Goal: Task Accomplishment & Management: Use online tool/utility

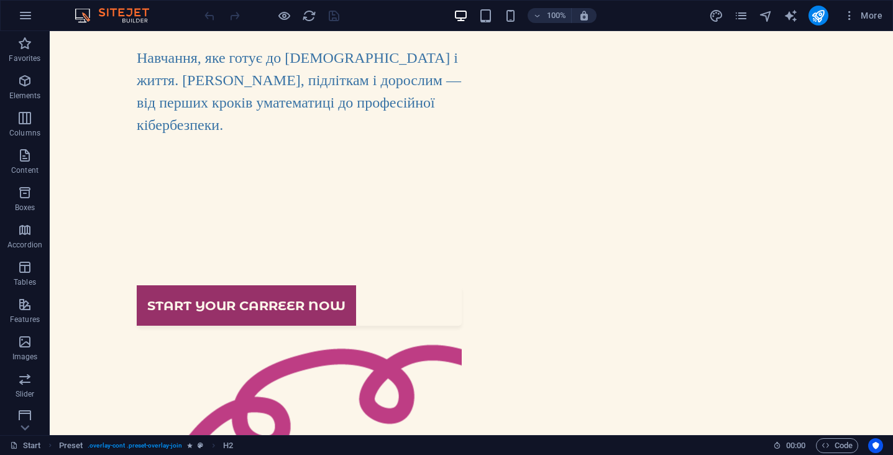
scroll to position [178, 0]
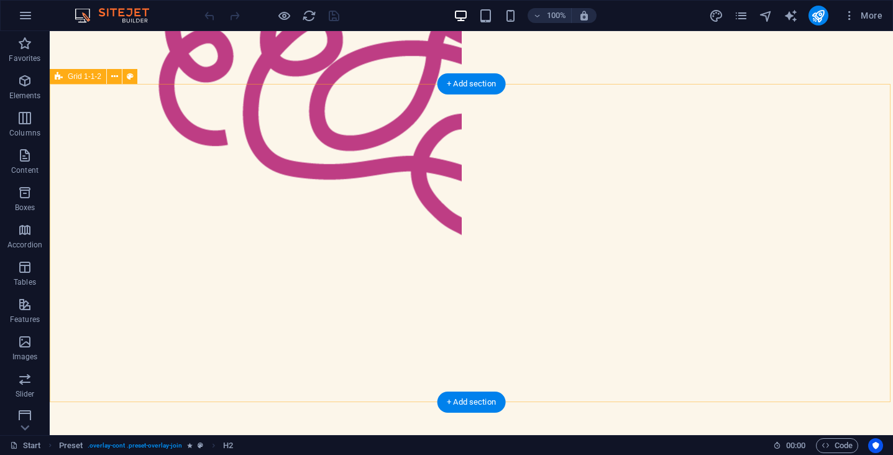
scroll to position [627, 0]
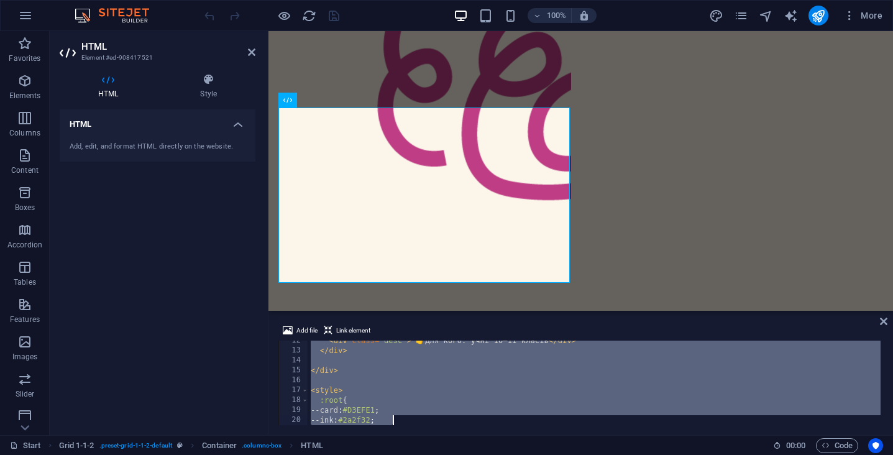
scroll to position [482, 0]
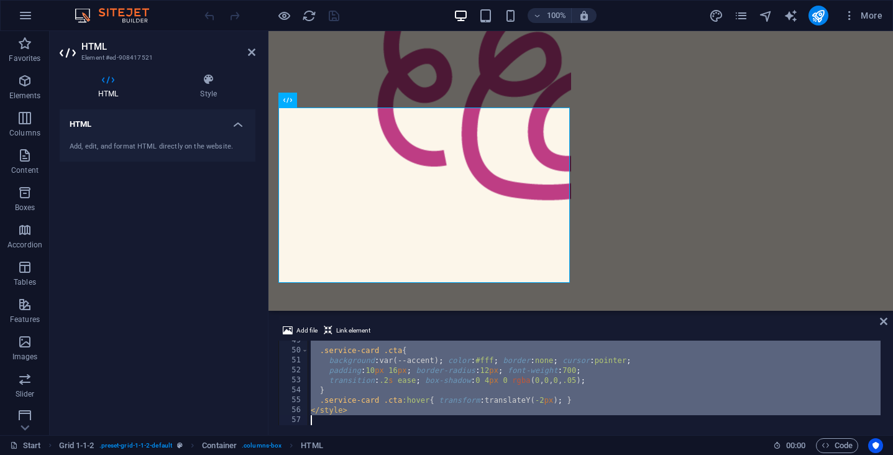
drag, startPoint x: 311, startPoint y: 345, endPoint x: 430, endPoint y: 475, distance: 176.3
click at [430, 454] on html "[DOMAIN_NAME] Start Favorites Elements Columns Content Boxes Accordion Tables F…" at bounding box center [446, 227] width 893 height 455
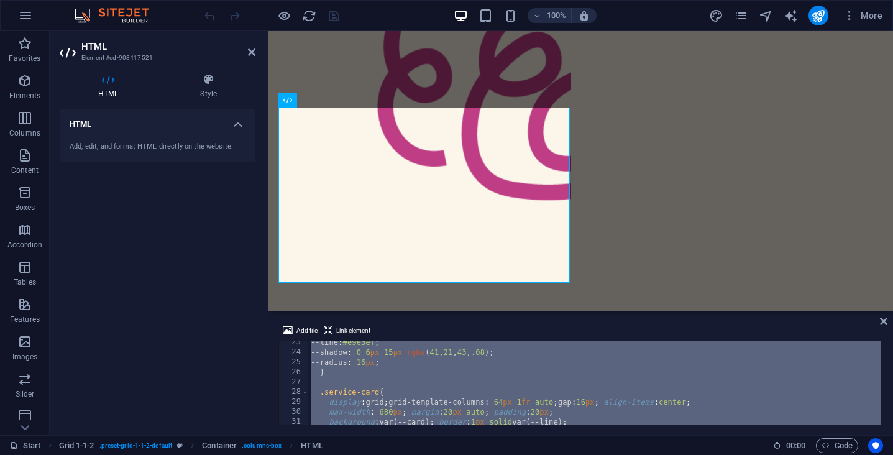
scroll to position [0, 0]
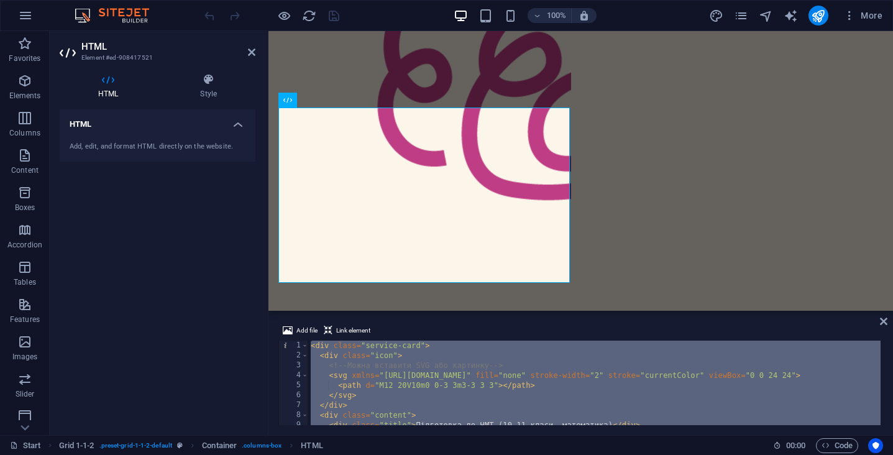
click at [432, 390] on div "< div class = "service-card" > < div class = "icon" > <!-- Можна вставити SVG а…" at bounding box center [594, 392] width 572 height 104
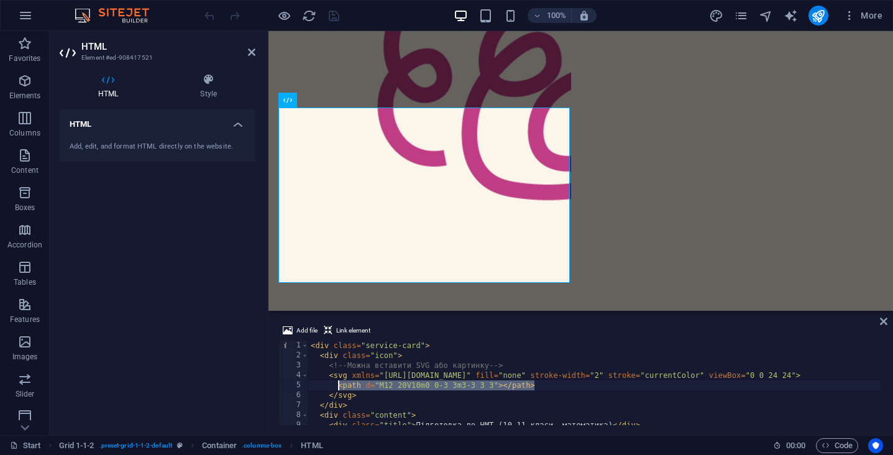
drag, startPoint x: 539, startPoint y: 384, endPoint x: 339, endPoint y: 381, distance: 200.7
click at [339, 381] on div "< div class = "service-card" > < div class = "icon" > <!-- Можна вставити SVG а…" at bounding box center [594, 392] width 572 height 104
click at [336, 380] on div "< div class = "service-card" > < div class = "icon" > <!-- Можна вставити SVG а…" at bounding box center [594, 392] width 572 height 104
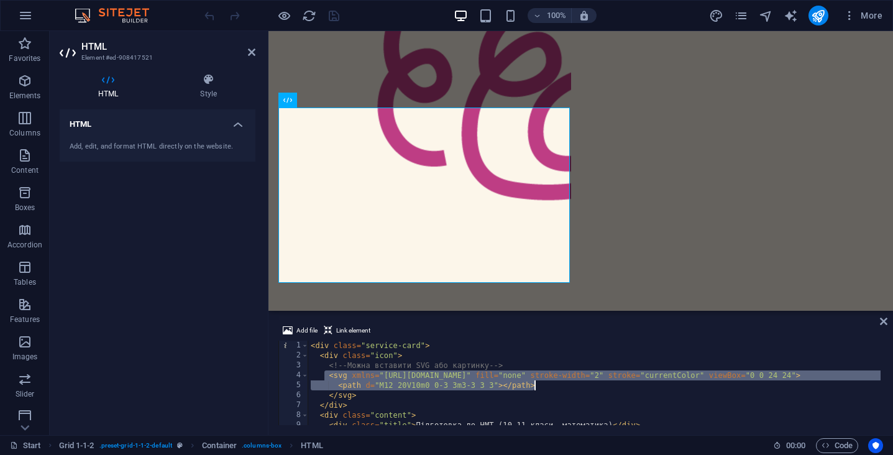
drag, startPoint x: 326, startPoint y: 377, endPoint x: 546, endPoint y: 388, distance: 220.2
click at [546, 388] on div "< div class = "service-card" > < div class = "icon" > <!-- Можна вставити SVG а…" at bounding box center [594, 392] width 572 height 104
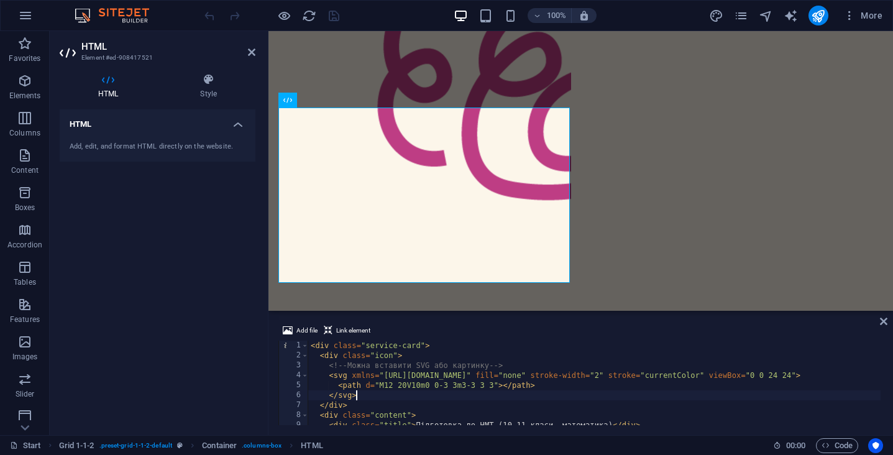
click at [388, 396] on div "< div class = "service-card" > < div class = "icon" > <!-- Можна вставити SVG а…" at bounding box center [594, 392] width 572 height 104
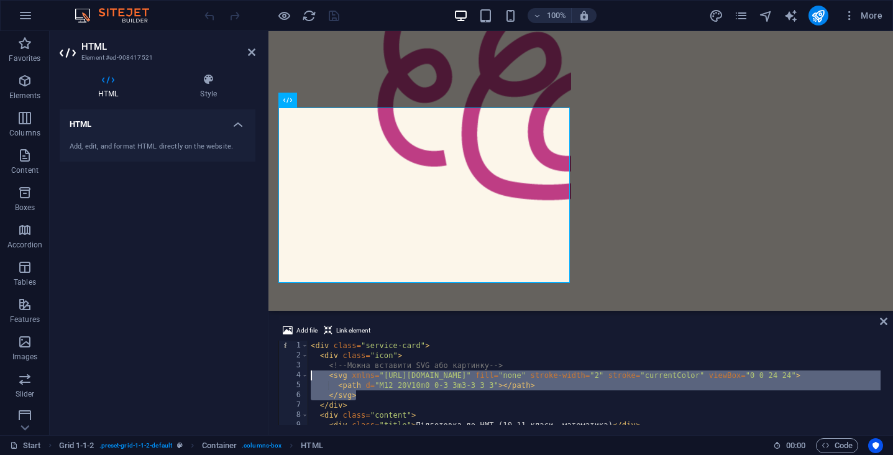
drag, startPoint x: 388, startPoint y: 396, endPoint x: 291, endPoint y: 379, distance: 98.5
click at [291, 379] on div "</svg> 1 2 3 4 5 6 7 8 9 10 < div class = "service-card" > < div class = "icon"…" at bounding box center [580, 382] width 604 height 84
type textarea "<svg xmlns="[URL][DOMAIN_NAME]" fill="none" stroke-width="2" stroke="currentCol…"
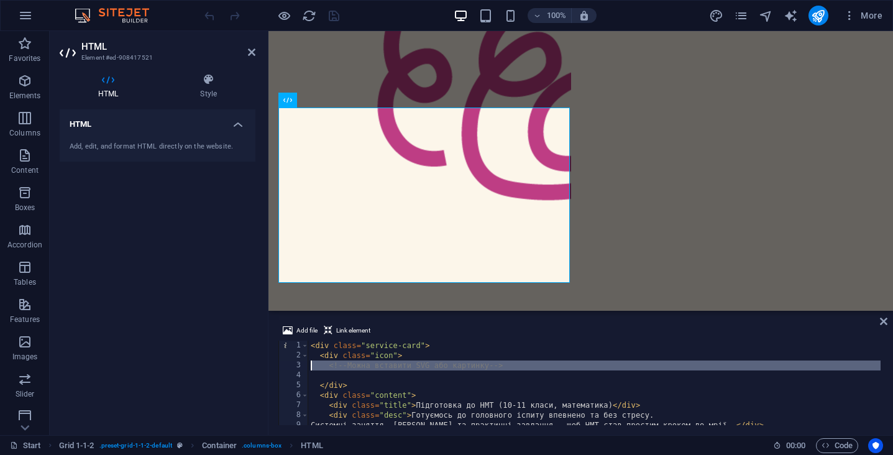
drag, startPoint x: 326, startPoint y: 372, endPoint x: 312, endPoint y: 366, distance: 15.0
click at [312, 366] on div "< div class = "service-card" > < div class = "icon" > <!-- Можна вставити SVG а…" at bounding box center [594, 392] width 572 height 104
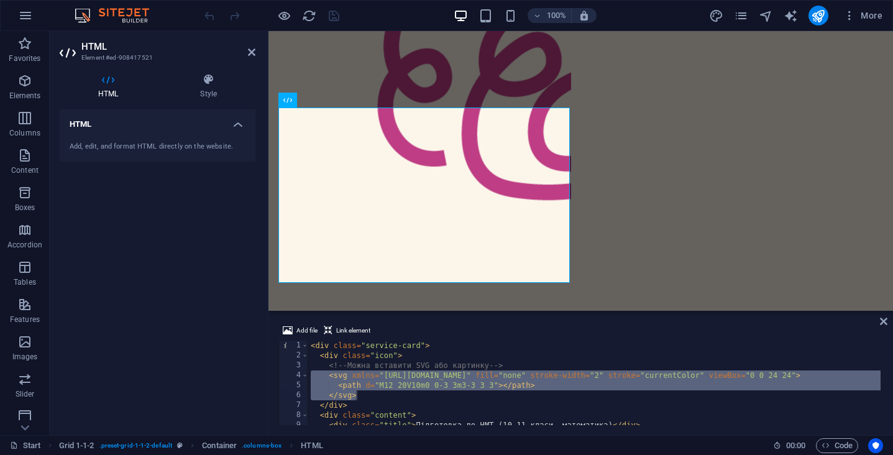
click at [442, 388] on div "< div class = "service-card" > < div class = "icon" > <!-- Можна вставити SVG а…" at bounding box center [594, 392] width 572 height 104
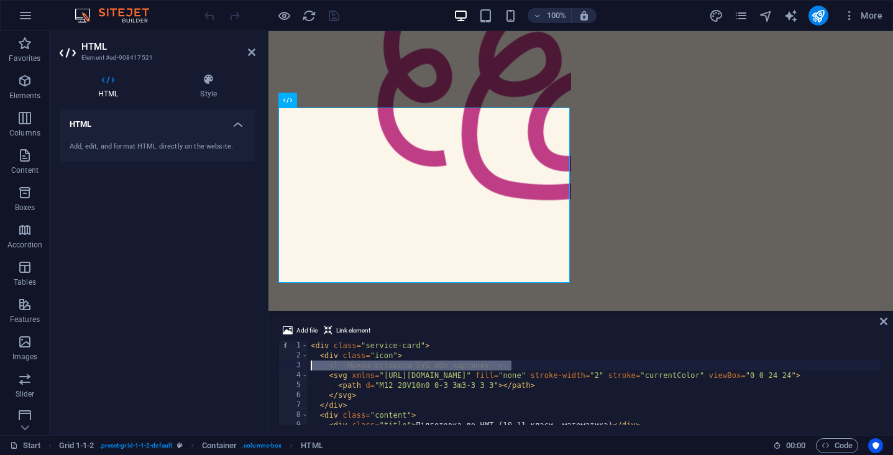
drag, startPoint x: 522, startPoint y: 362, endPoint x: 262, endPoint y: 360, distance: 259.7
click at [262, 360] on div "HTML Element #ed-908417521 HTML Style HTML Add, edit, and format HTML directly …" at bounding box center [471, 233] width 843 height 404
type textarea "<!-- Можна вставити SVG або картинку -->"
type textarea "<div class="icon">"
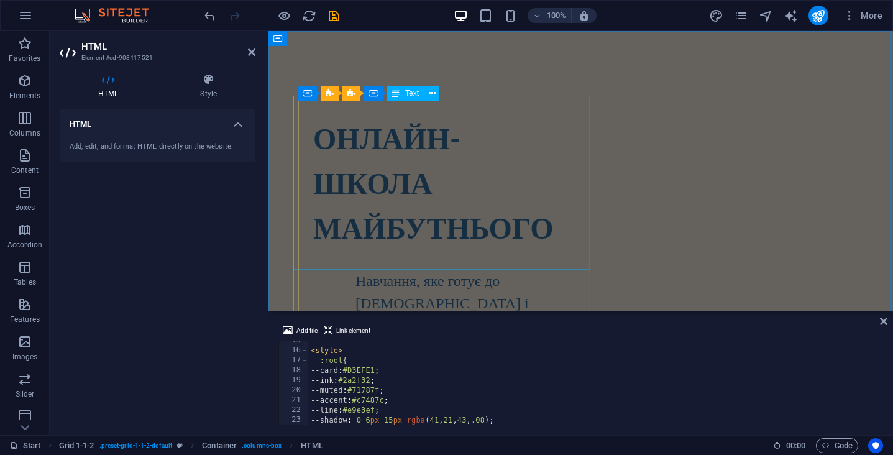
click at [424, 212] on strong "ОНЛАЙН-ШКОЛА МАЙБУТНЬОГО" at bounding box center [433, 182] width 240 height 125
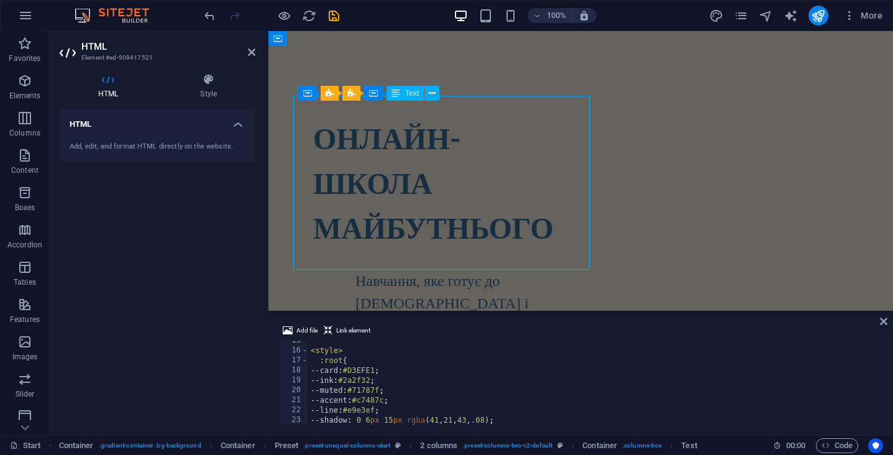
click at [424, 212] on strong "ОНЛАЙН-ШКОЛА МАЙБУТНЬОГО" at bounding box center [433, 182] width 240 height 125
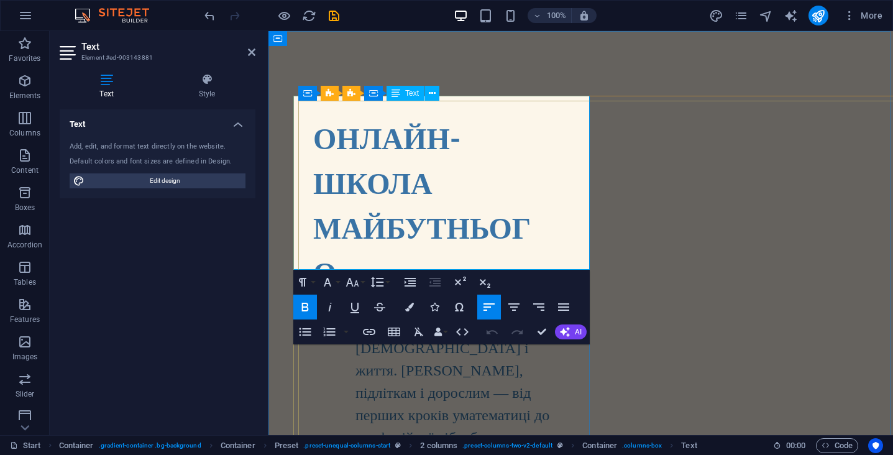
click at [401, 227] on strong "ОНЛАЙН-ШКОЛА МАЙБУТНЬОГО" at bounding box center [421, 205] width 217 height 170
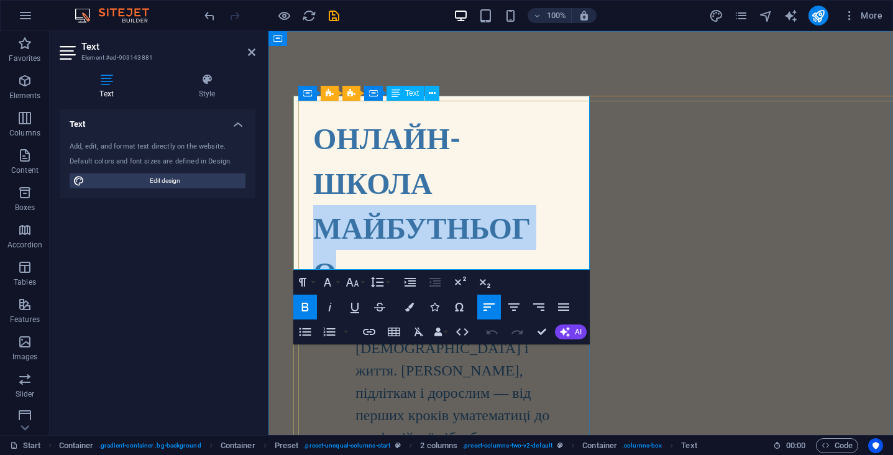
click at [401, 227] on strong "ОНЛАЙН-ШКОЛА МАЙБУТНЬОГО" at bounding box center [421, 205] width 217 height 170
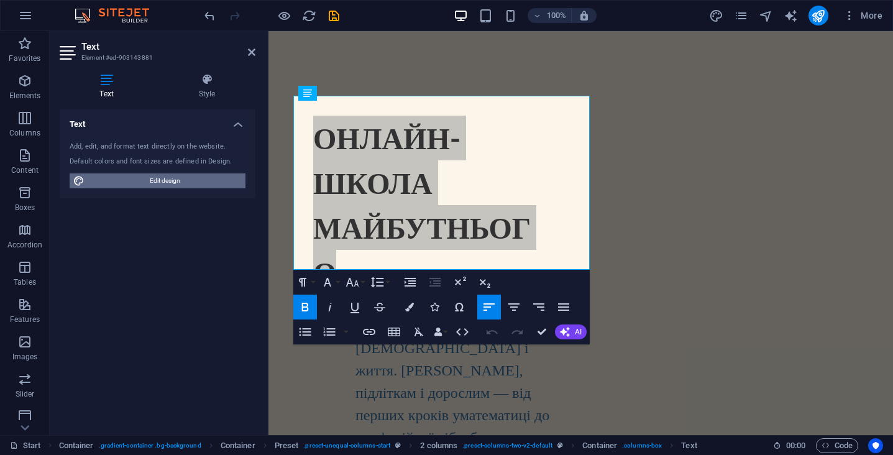
click at [154, 179] on span "Edit design" at bounding box center [164, 180] width 153 height 15
select select "px"
select select "300"
select select "px"
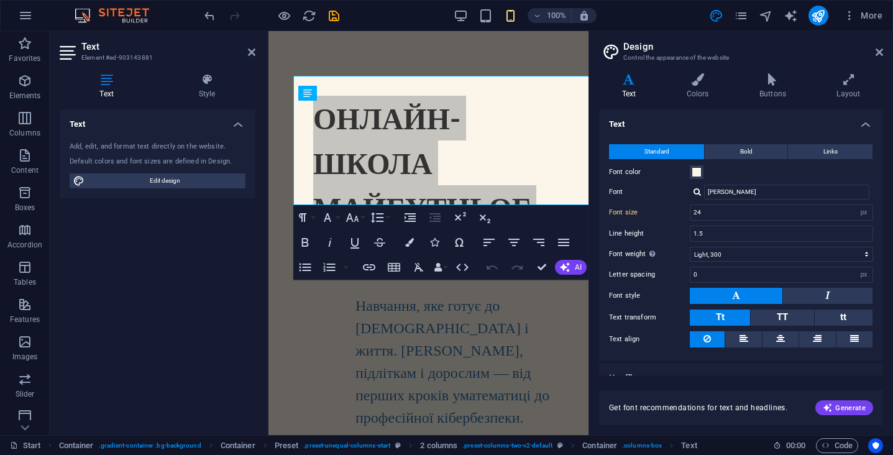
click at [871, 48] on h2 "Design" at bounding box center [753, 46] width 260 height 11
click at [880, 50] on icon at bounding box center [878, 52] width 7 height 10
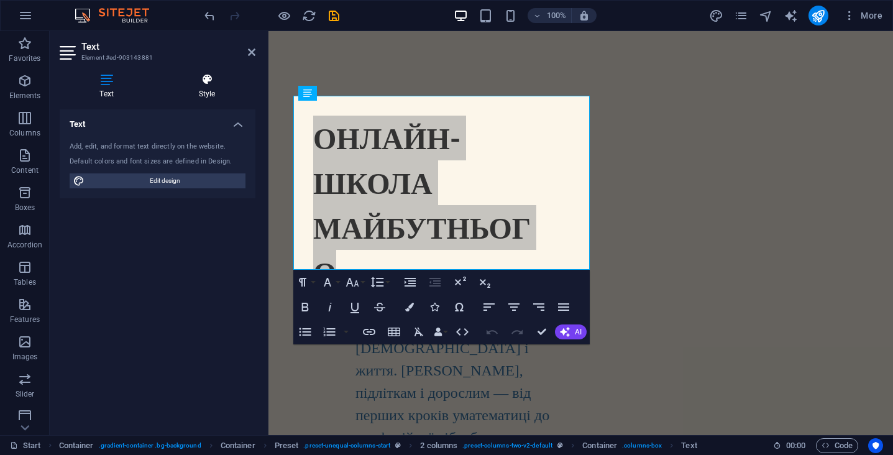
click at [222, 85] on icon at bounding box center [206, 79] width 97 height 12
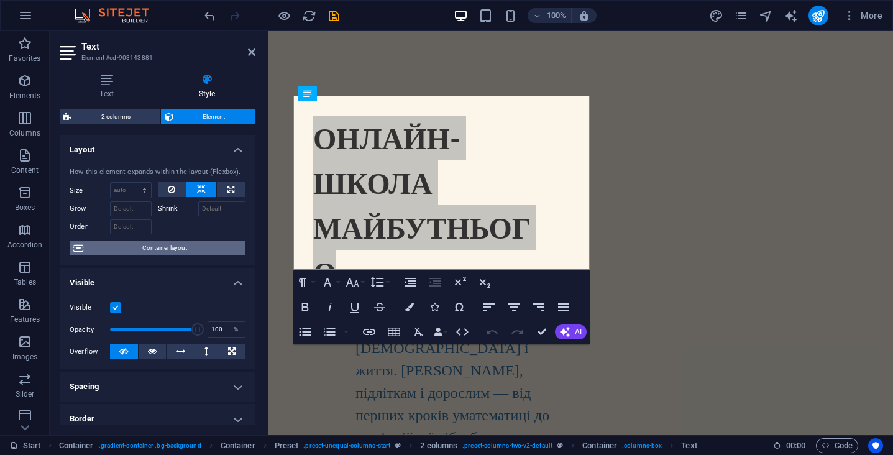
click at [180, 245] on span "Container layout" at bounding box center [164, 247] width 155 height 15
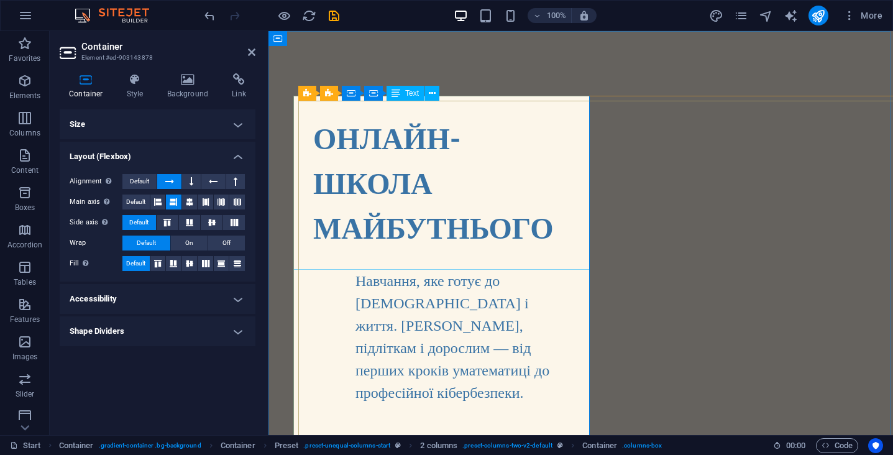
click at [395, 220] on strong "ОНЛАЙН-ШКОЛА МАЙБУТНЬОГО" at bounding box center [433, 182] width 240 height 125
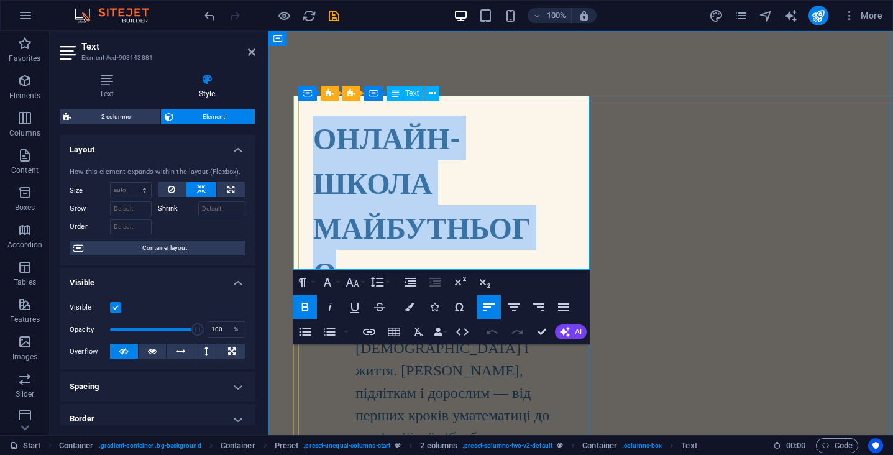
click at [395, 219] on strong "ОНЛАЙН-ШКОЛА МАЙБУТНЬОГО" at bounding box center [421, 205] width 217 height 170
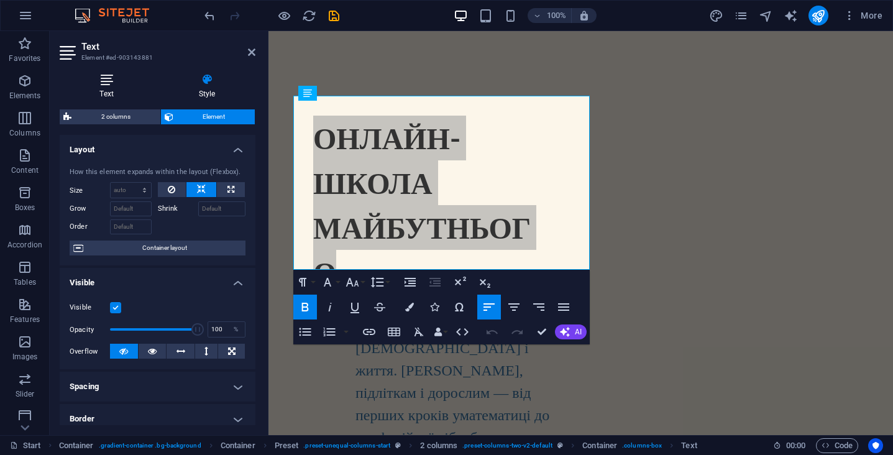
click at [101, 84] on icon at bounding box center [107, 79] width 94 height 12
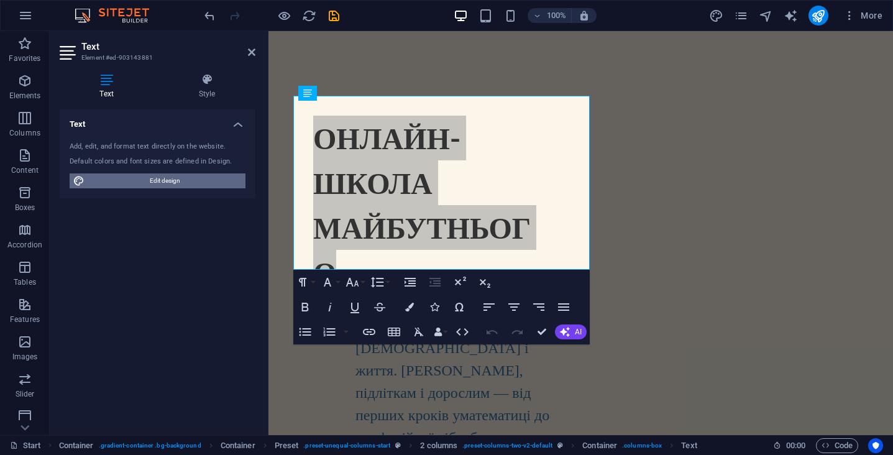
click at [190, 176] on span "Edit design" at bounding box center [164, 180] width 153 height 15
select select "px"
select select "300"
select select "px"
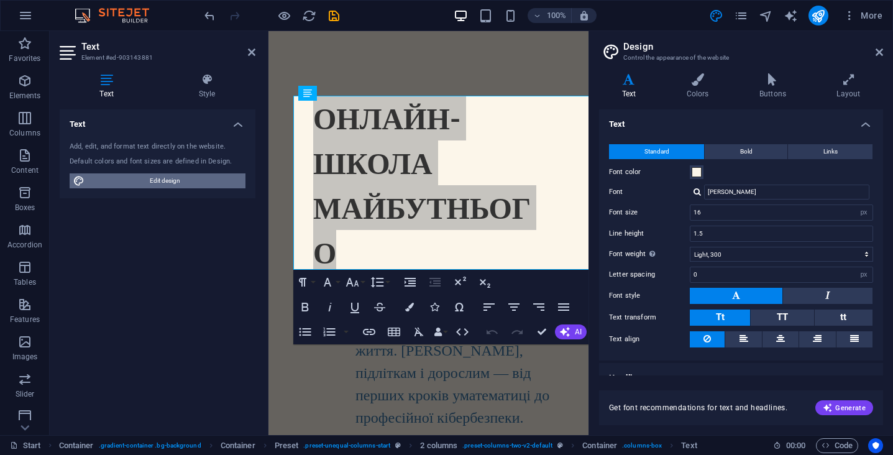
type input "24"
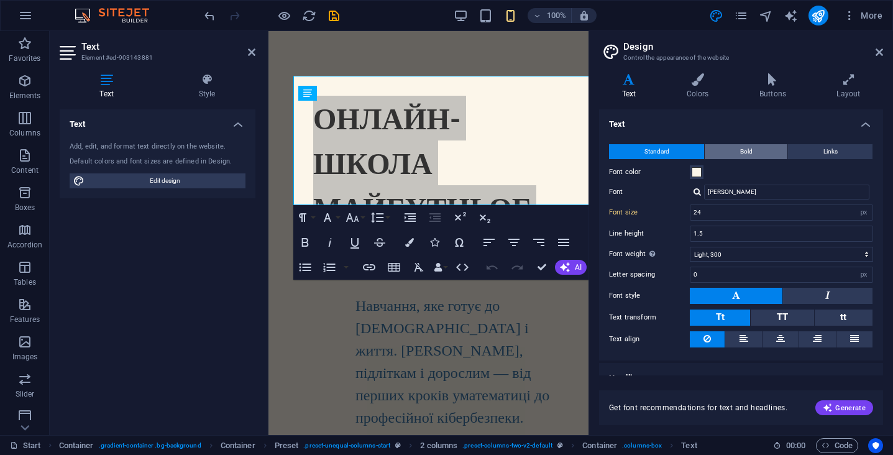
click at [755, 148] on button "Bold" at bounding box center [745, 151] width 83 height 15
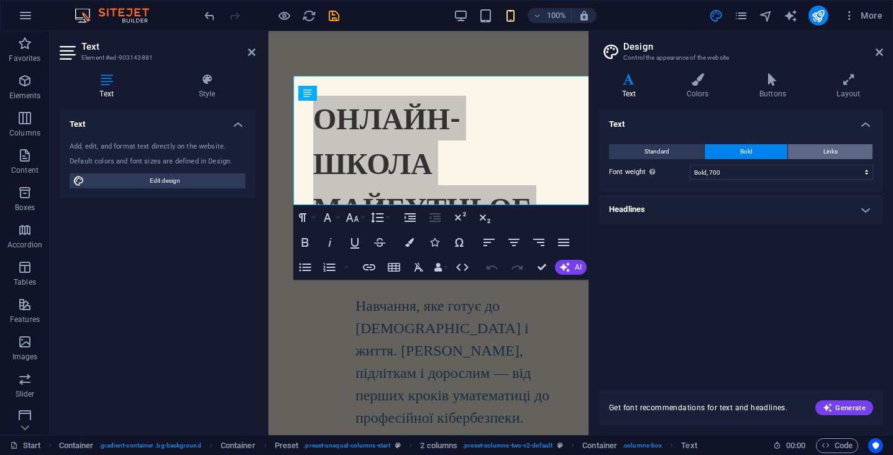
click at [813, 153] on button "Links" at bounding box center [830, 151] width 84 height 15
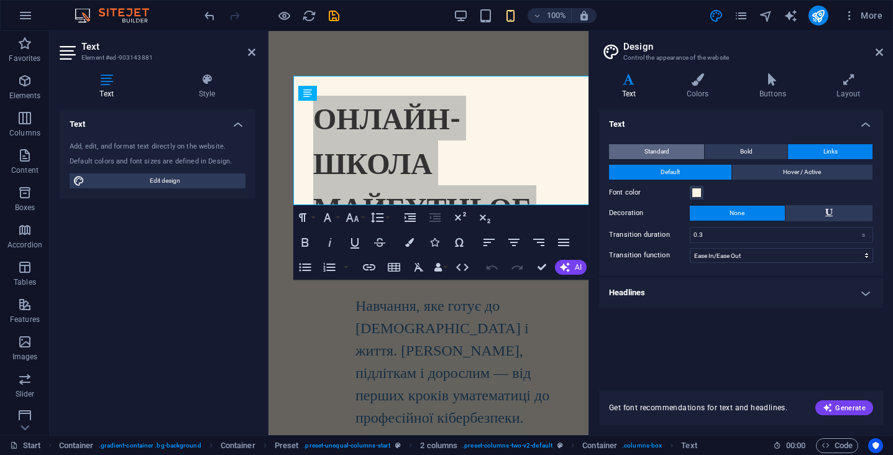
click at [667, 148] on span "Standard" at bounding box center [656, 151] width 25 height 15
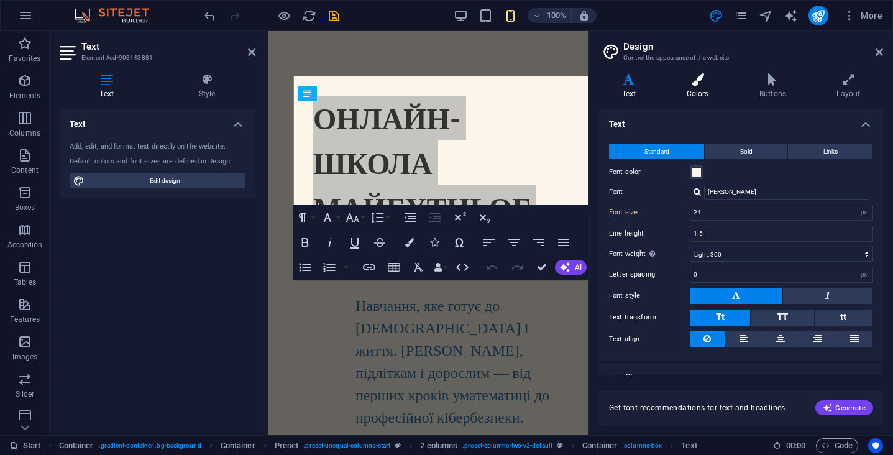
click at [703, 83] on icon at bounding box center [697, 79] width 68 height 12
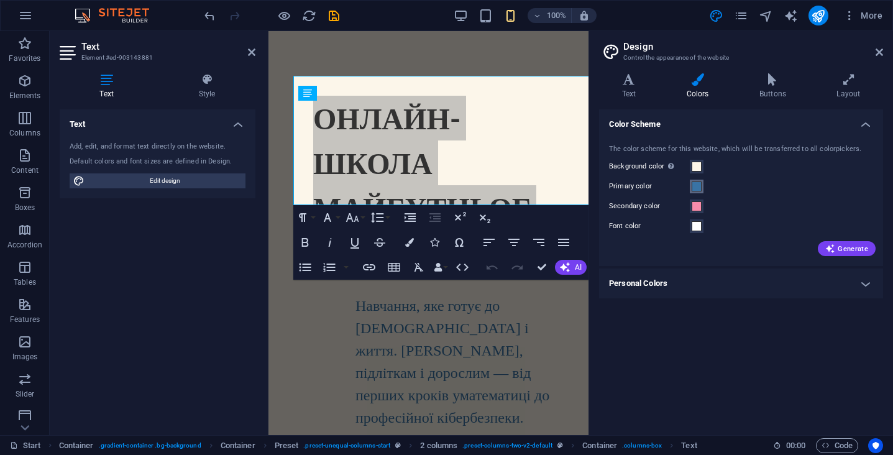
click at [692, 185] on span at bounding box center [696, 186] width 10 height 10
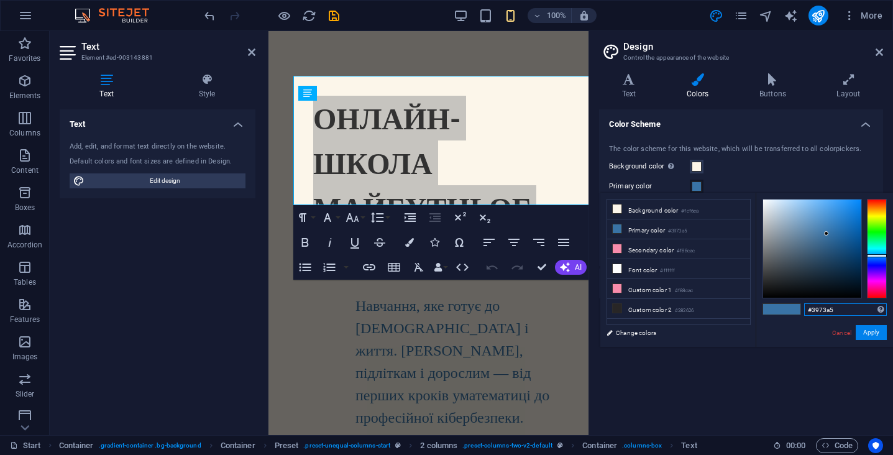
click at [816, 309] on input "#3973a5" at bounding box center [845, 309] width 83 height 12
click at [878, 52] on icon at bounding box center [878, 52] width 7 height 10
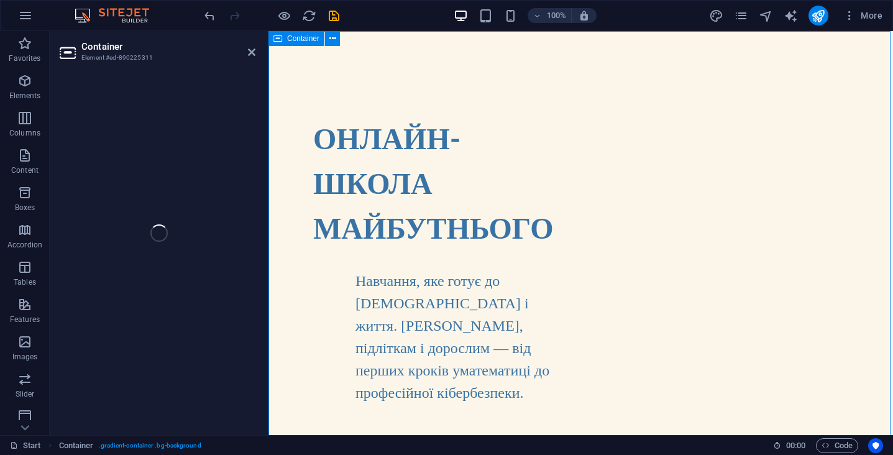
select select "%"
select select "vh"
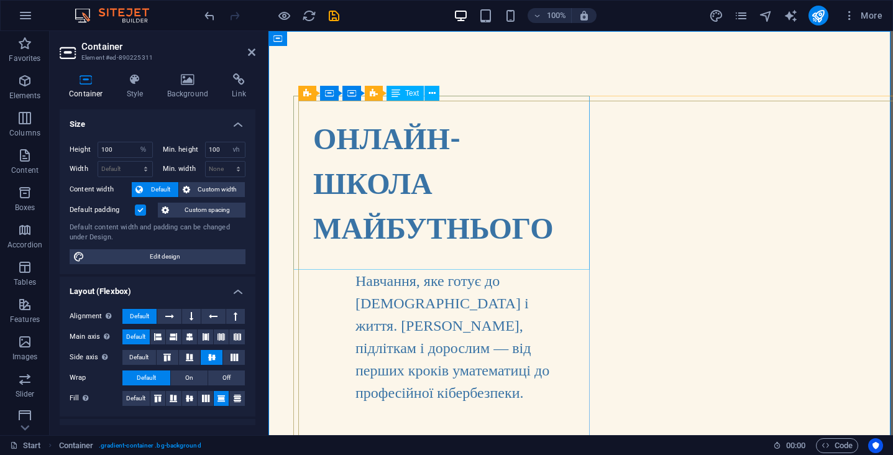
click at [448, 168] on h1 "ОНЛАЙН-ШКОЛА МАЙБУТНЬОГО" at bounding box center [432, 183] width 238 height 134
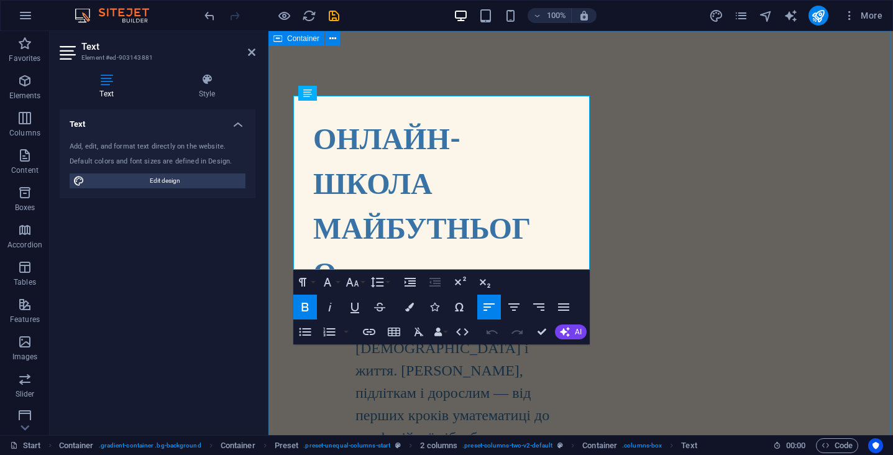
select select "%"
select select "vh"
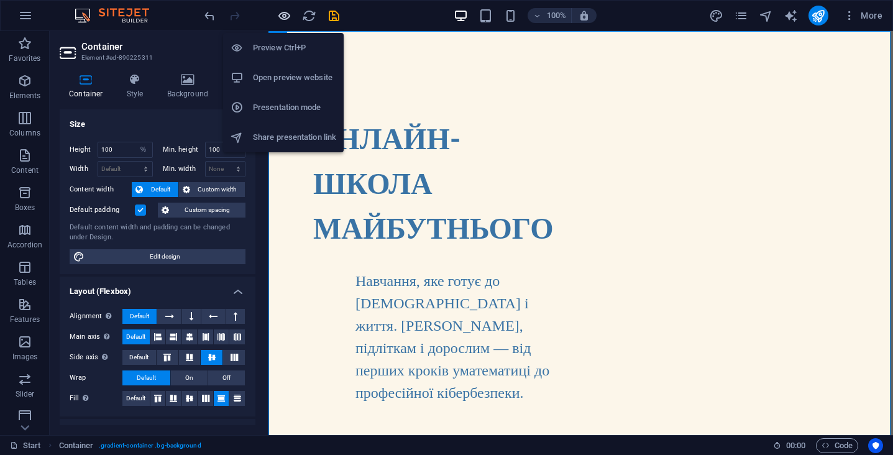
click at [285, 13] on icon "button" at bounding box center [284, 16] width 14 height 14
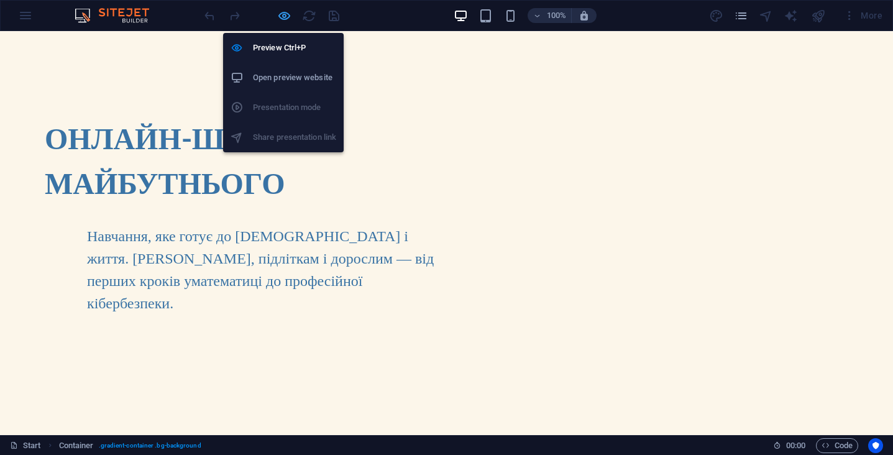
click at [283, 16] on icon "button" at bounding box center [284, 16] width 14 height 14
select select "%"
select select "vh"
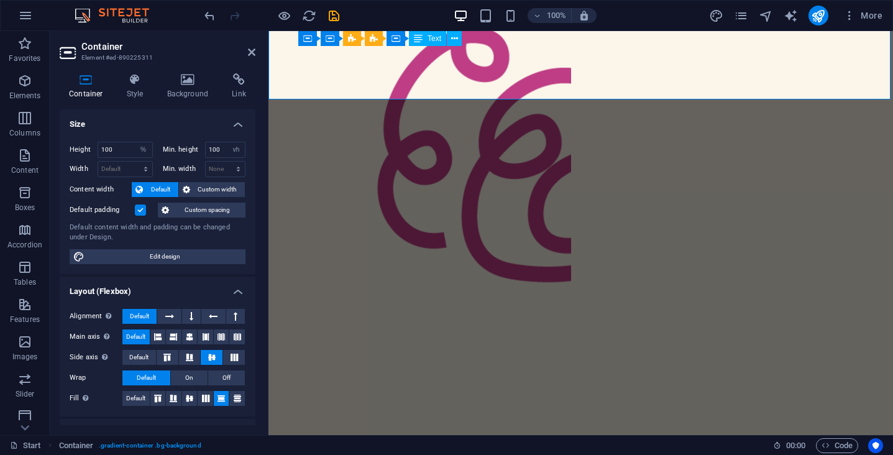
scroll to position [696, 0]
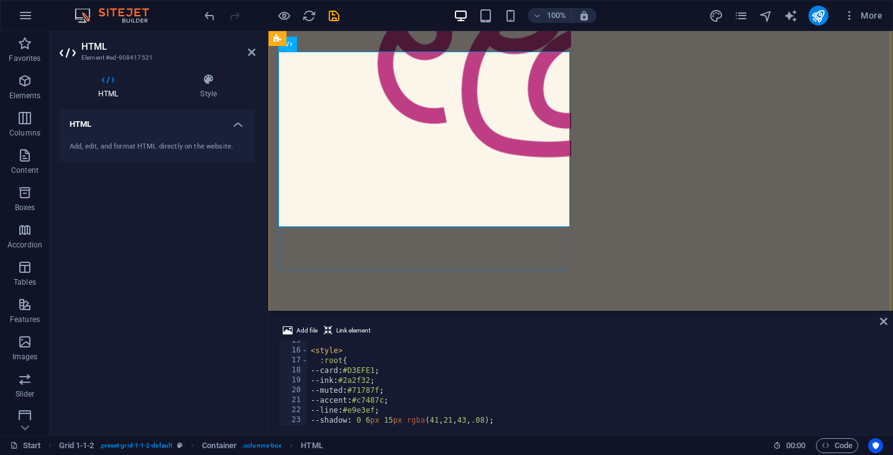
scroll to position [794, 0]
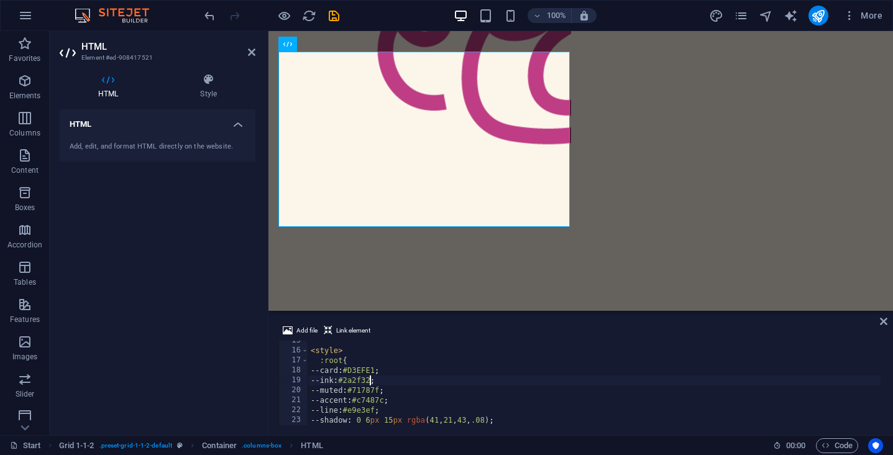
click at [371, 380] on div "< style > :root { --card : #D3EFE1 ; --ink : #2a2f32 ; --muted : #71787f ; --ac…" at bounding box center [594, 387] width 572 height 104
paste textarea "3973a5"
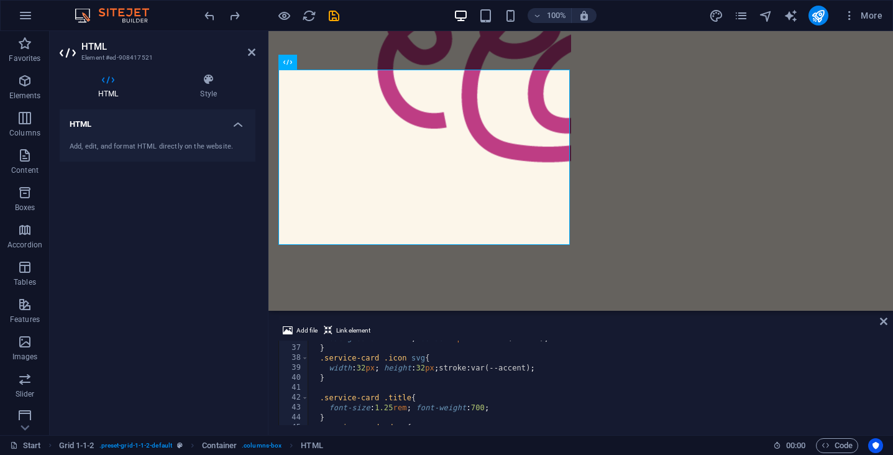
scroll to position [360, 0]
type textarea ".service-card .title{"
click at [423, 392] on div "} .service-card .icon svg { width : 32 px ; height : 32 px ; stroke : var(--acc…" at bounding box center [594, 390] width 572 height 104
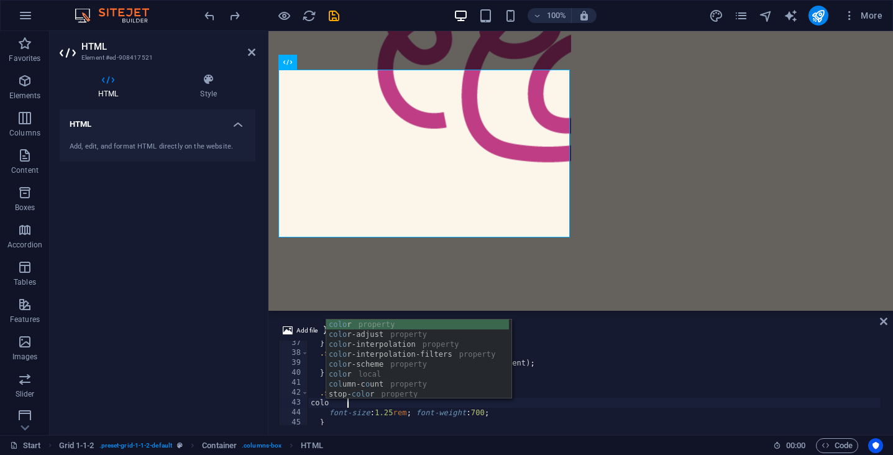
scroll to position [0, 2]
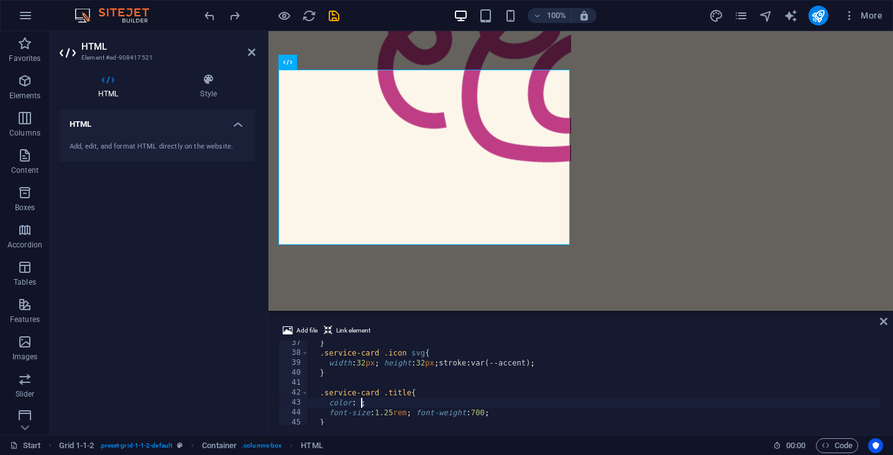
paste textarea "3973a5"
click at [361, 400] on div "} .service-card .icon svg { width : 32 px ; height : 32 px ; stroke : var(--acc…" at bounding box center [594, 390] width 572 height 104
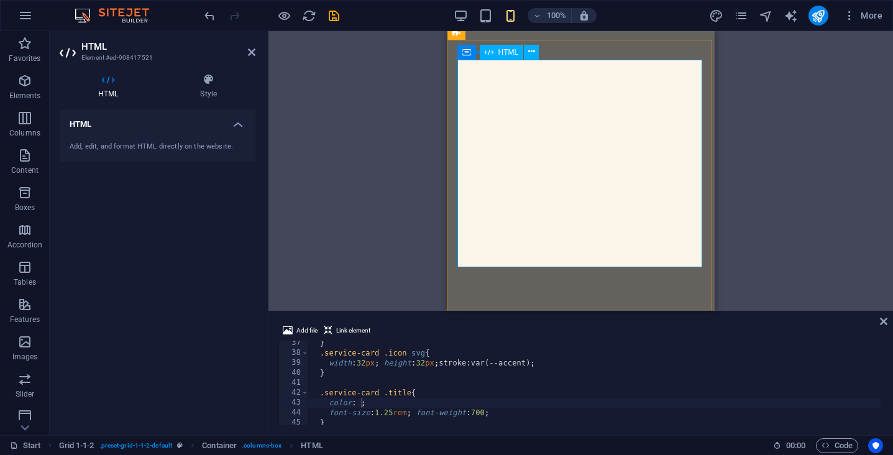
scroll to position [996, 0]
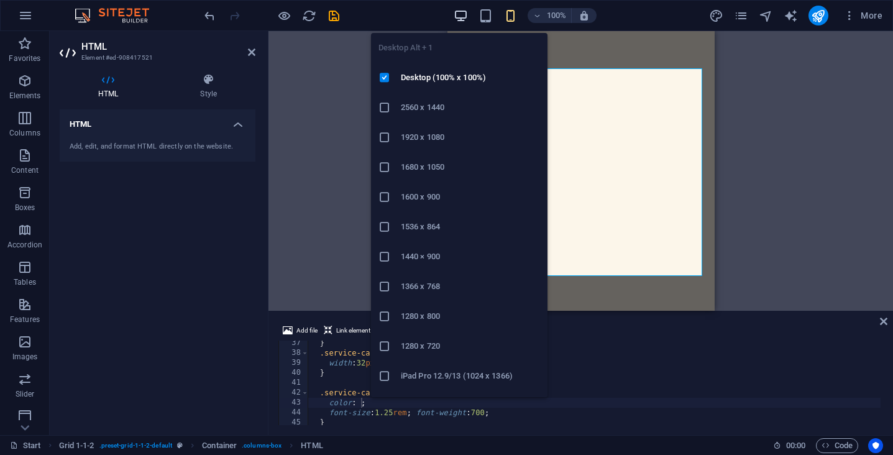
click at [465, 18] on icon "button" at bounding box center [461, 16] width 14 height 14
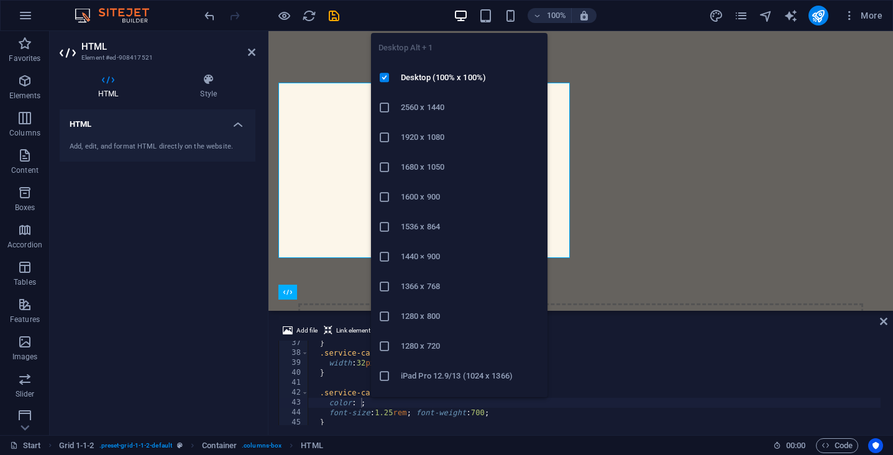
scroll to position [765, 0]
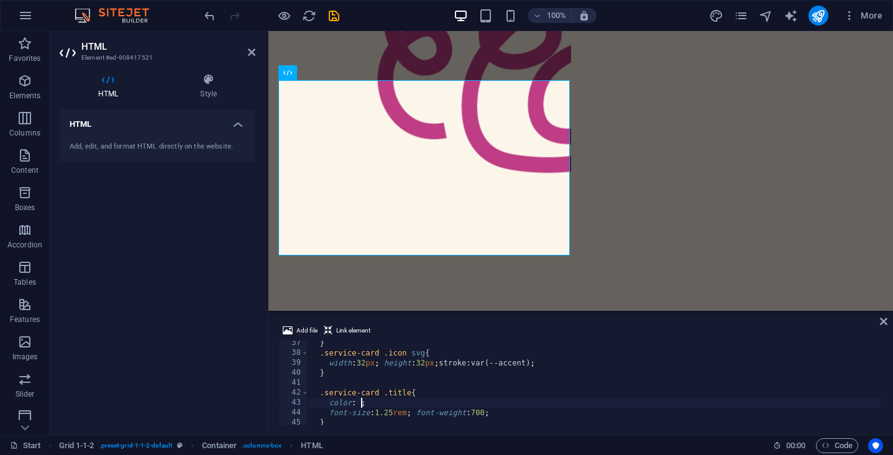
click at [358, 404] on div "} .service-card .icon svg { width : 32 px ; height : 32 px ; stroke : var(--acc…" at bounding box center [594, 390] width 572 height 104
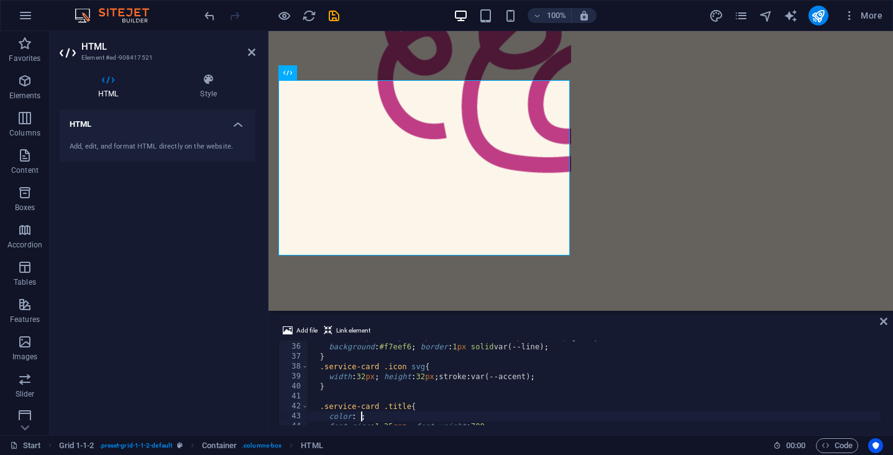
scroll to position [350, 0]
paste textarea "3973a5"
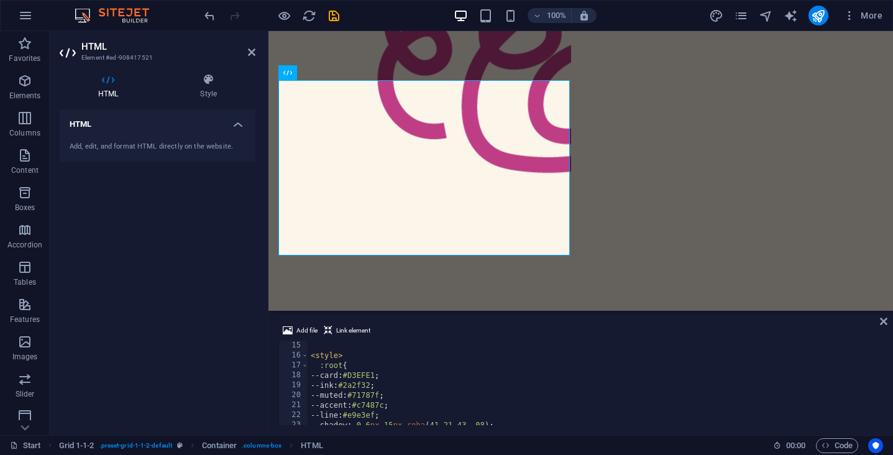
scroll to position [138, 0]
click at [360, 376] on div "</ div > < style > :root { --card : #D3EFE1 ; --ink : #2a2f32 ; --muted : #7178…" at bounding box center [594, 384] width 572 height 104
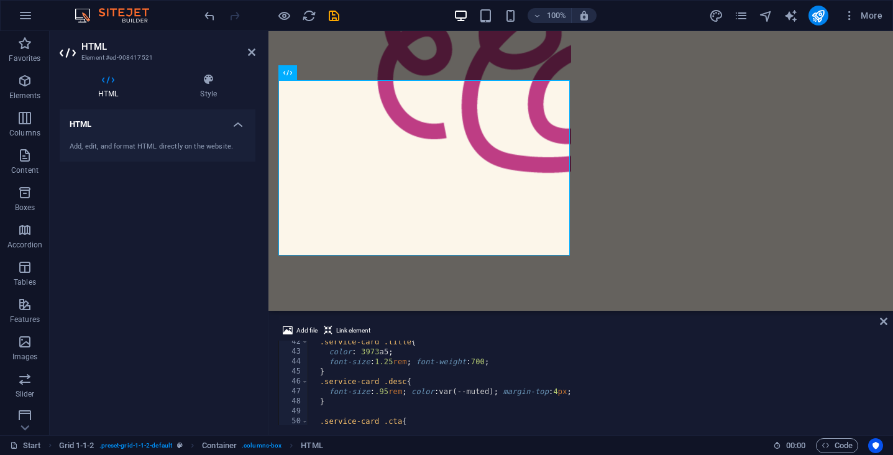
scroll to position [411, 0]
click at [360, 351] on div ".service-card .title { color : 3973 a5 ; font-size : 1.25 rem ; font-weight : 7…" at bounding box center [594, 389] width 572 height 104
paste textarea "#"
type textarea "color: #3973a5;"
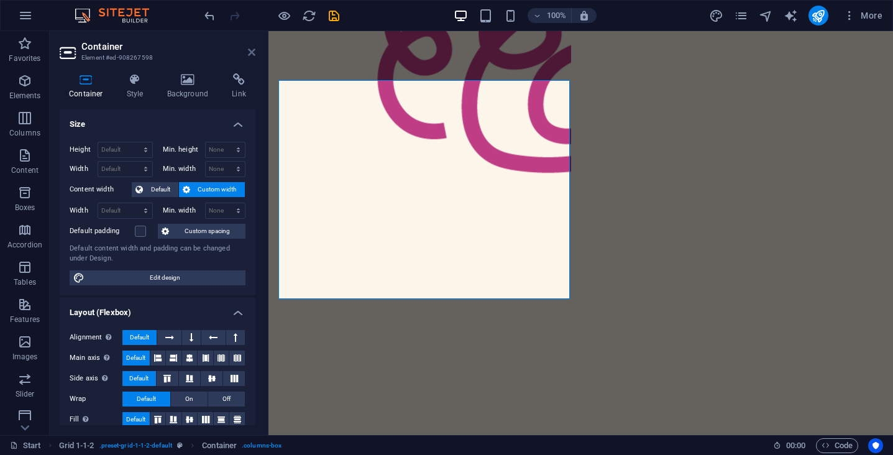
click at [255, 50] on icon at bounding box center [251, 52] width 7 height 10
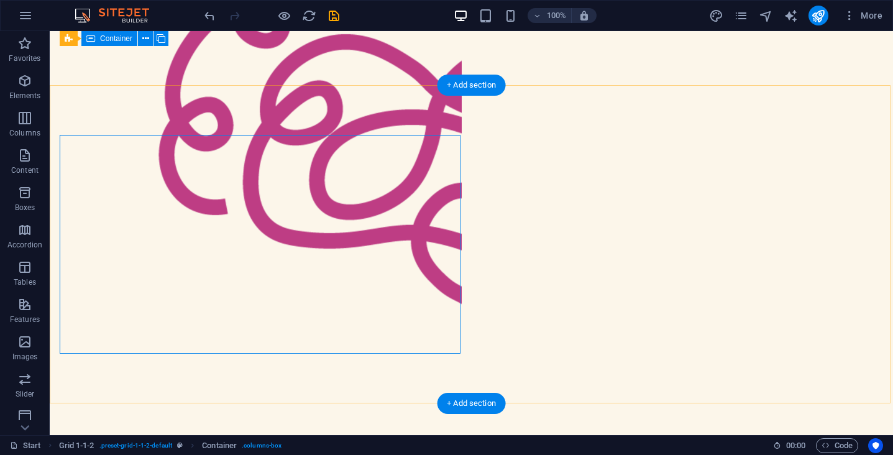
scroll to position [567, 0]
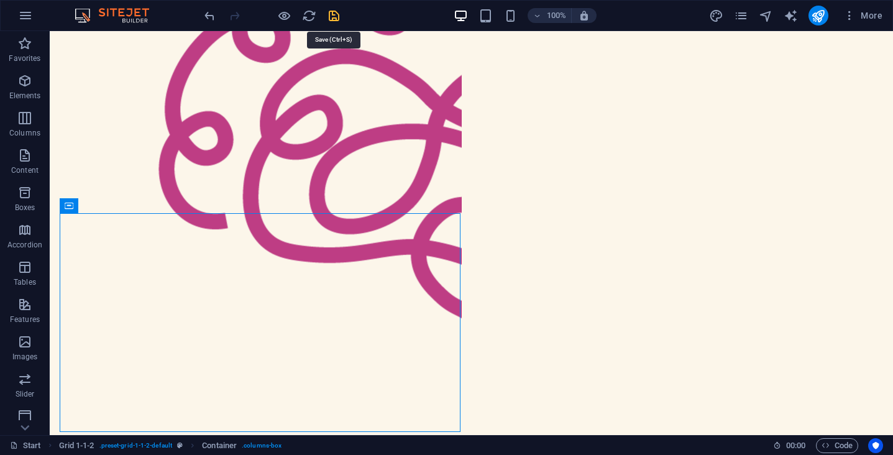
click at [334, 16] on icon "save" at bounding box center [334, 16] width 14 height 14
select select "%"
select select "vh"
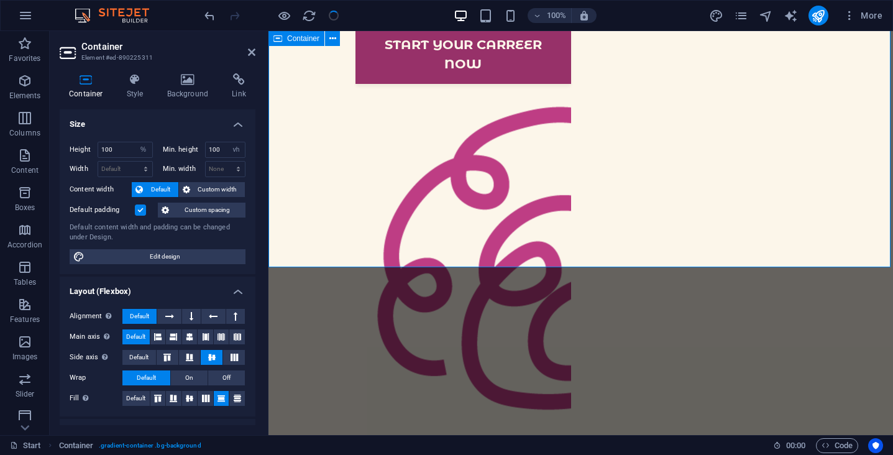
scroll to position [520, 0]
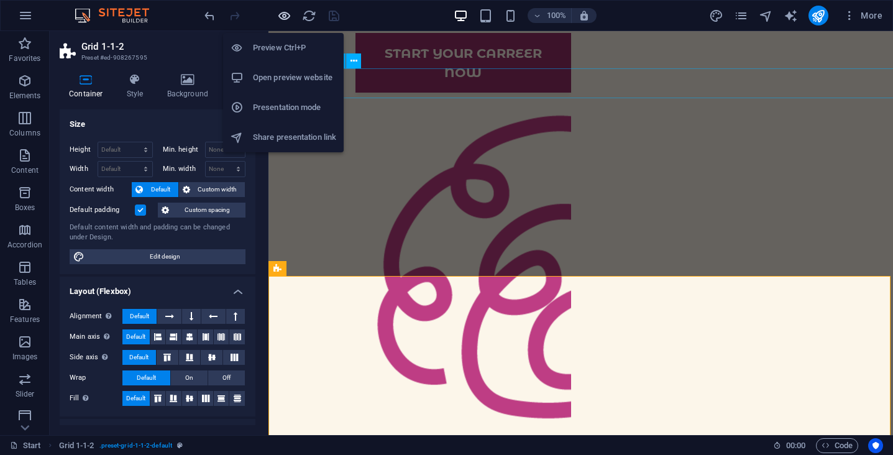
click at [286, 19] on icon "button" at bounding box center [284, 16] width 14 height 14
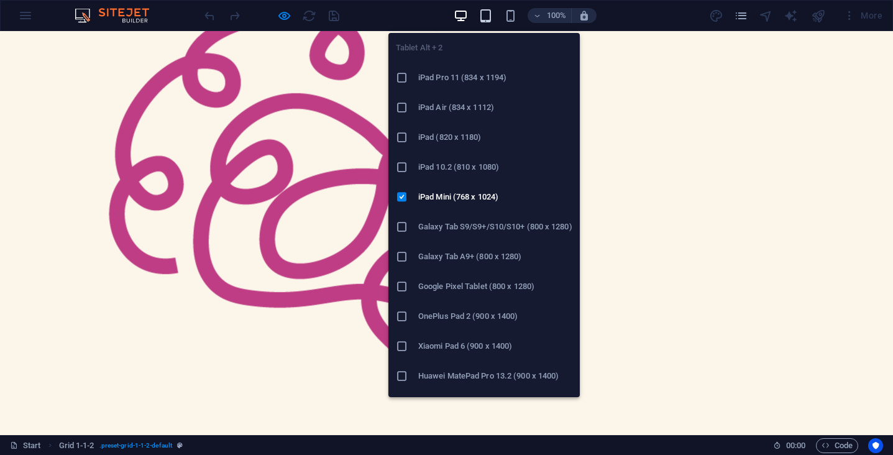
click at [489, 21] on icon "button" at bounding box center [485, 16] width 14 height 14
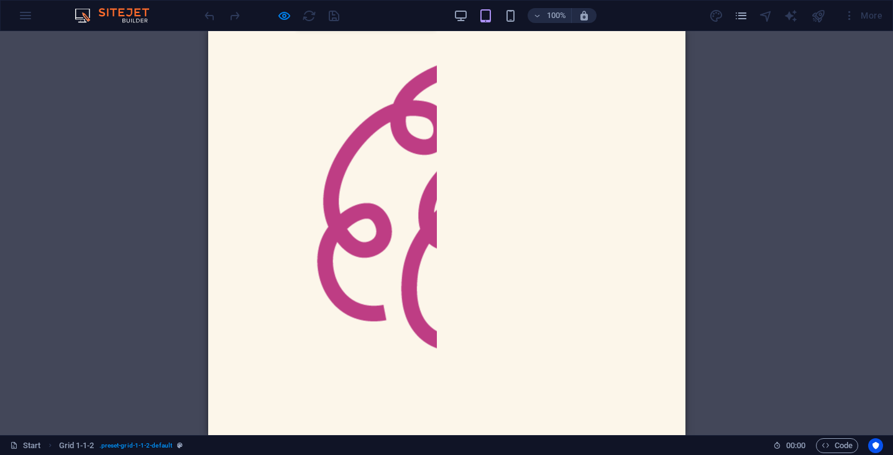
scroll to position [652, 0]
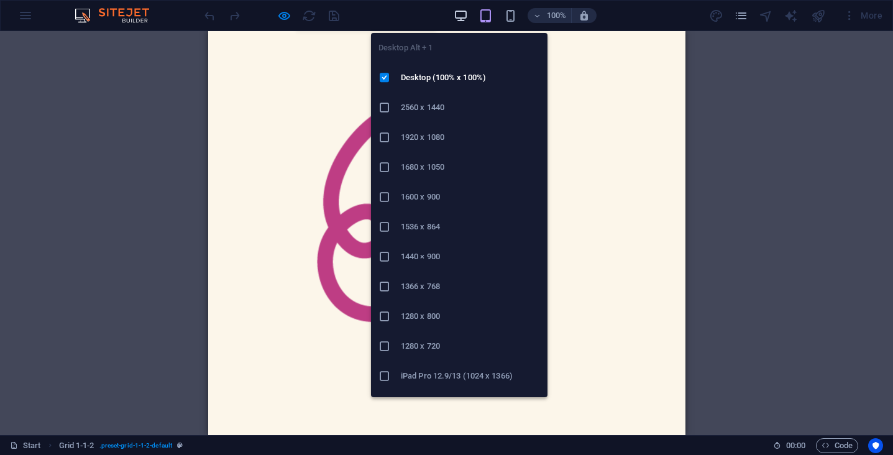
click at [460, 15] on icon "button" at bounding box center [461, 16] width 14 height 14
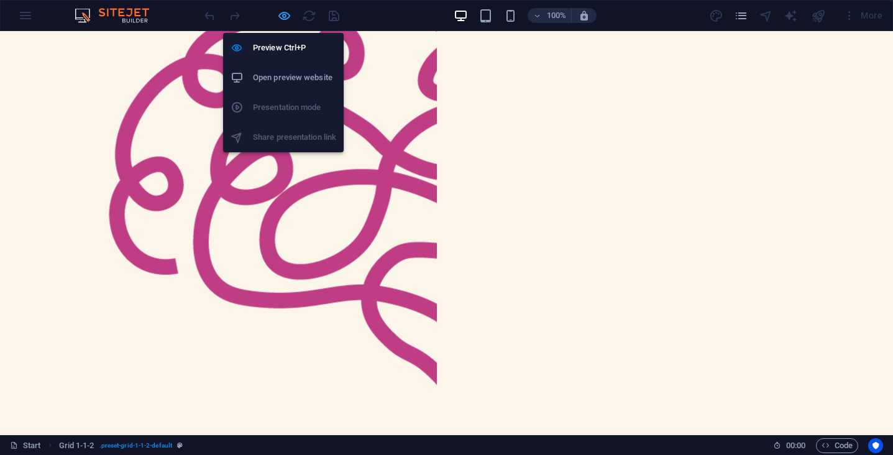
click at [288, 16] on icon "button" at bounding box center [284, 16] width 14 height 14
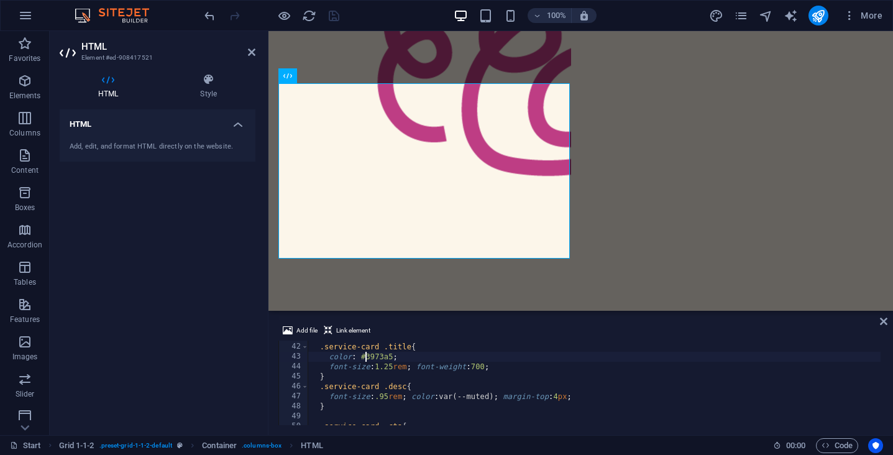
scroll to position [406, 0]
click at [414, 387] on div ".service-card .title { color : #3973a5 ; font-size : 1.25 rem ; font-weight : 7…" at bounding box center [594, 384] width 572 height 104
type textarea ".service-card .desc{"
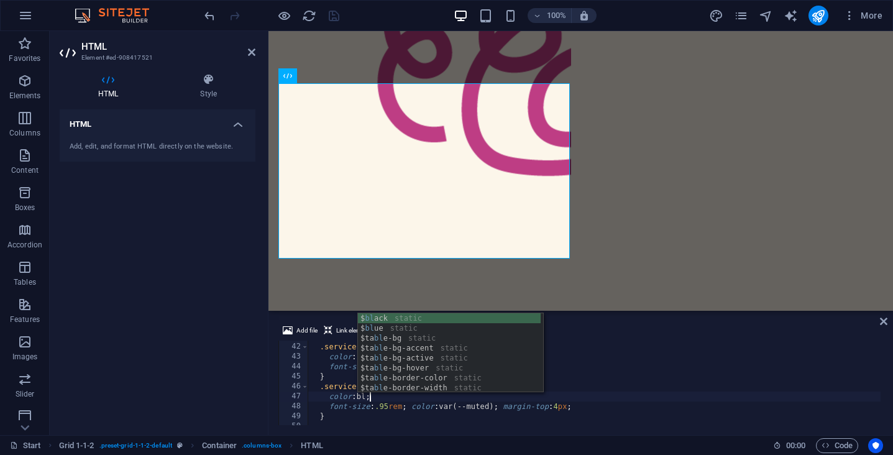
type textarea "color: $black;"
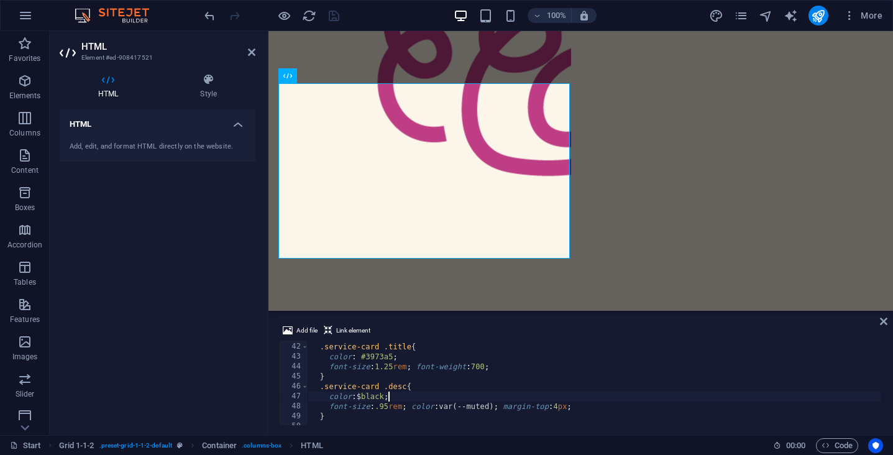
click at [395, 399] on div ".service-card .title { color : #3973a5 ; font-size : 1.25 rem ; font-weight : 7…" at bounding box center [594, 384] width 572 height 104
click at [334, 18] on icon "save" at bounding box center [334, 16] width 14 height 14
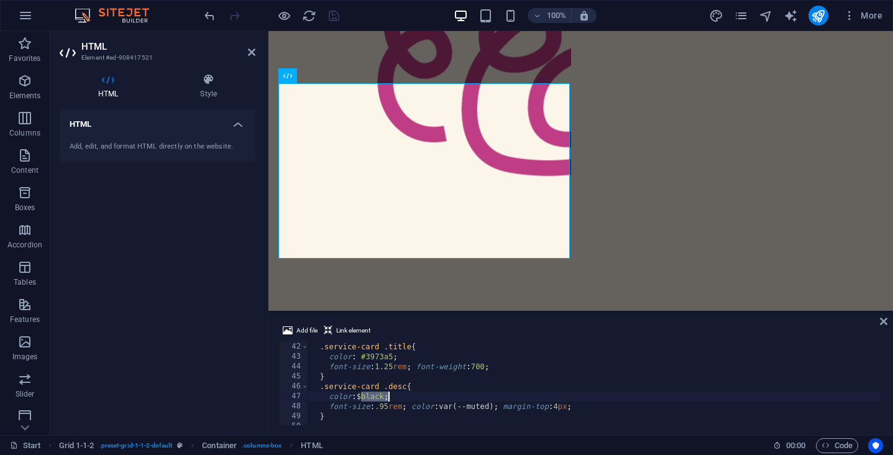
drag, startPoint x: 360, startPoint y: 395, endPoint x: 386, endPoint y: 394, distance: 26.1
click at [386, 394] on div ".service-card .title { color : #3973a5 ; font-size : 1.25 rem ; font-weight : 7…" at bounding box center [594, 384] width 572 height 104
click at [365, 396] on div ".service-card .title { color : #3973a5 ; font-size : 1.25 rem ; font-weight : 7…" at bounding box center [594, 384] width 572 height 104
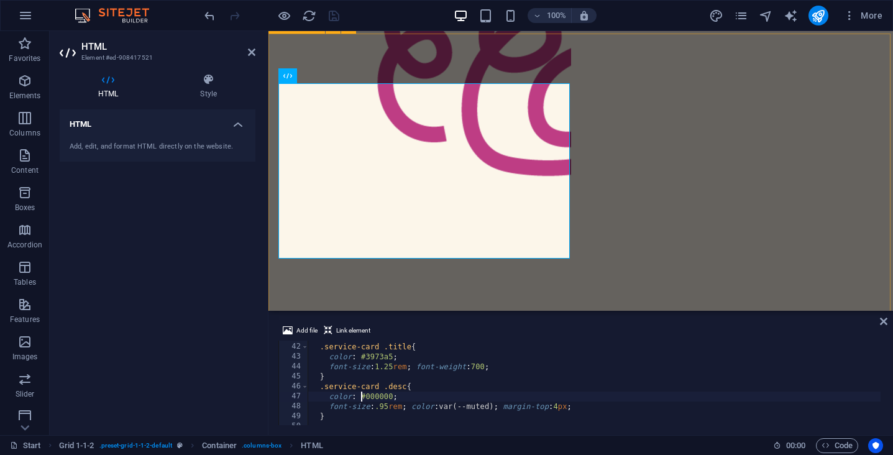
type textarea "color: #000000;"
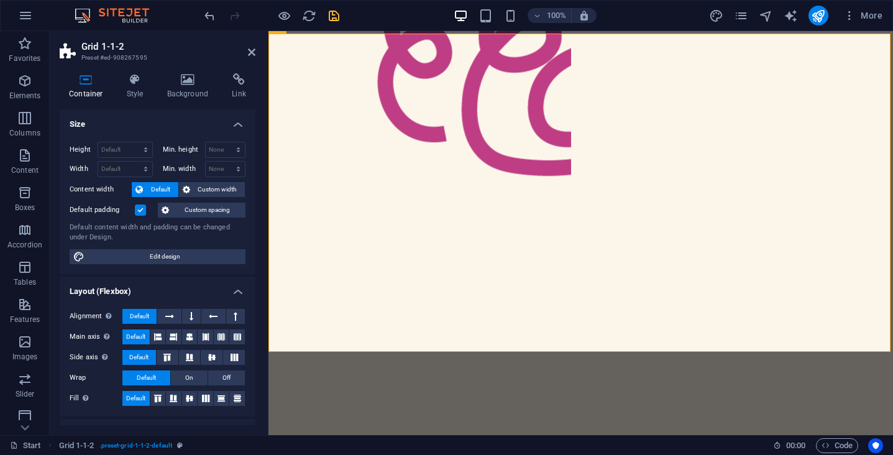
click at [331, 17] on icon "save" at bounding box center [334, 16] width 14 height 14
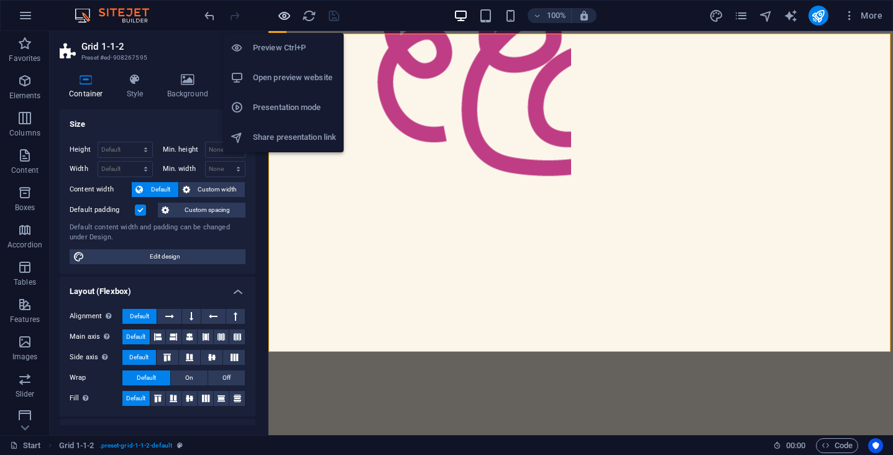
click at [285, 13] on icon "button" at bounding box center [284, 16] width 14 height 14
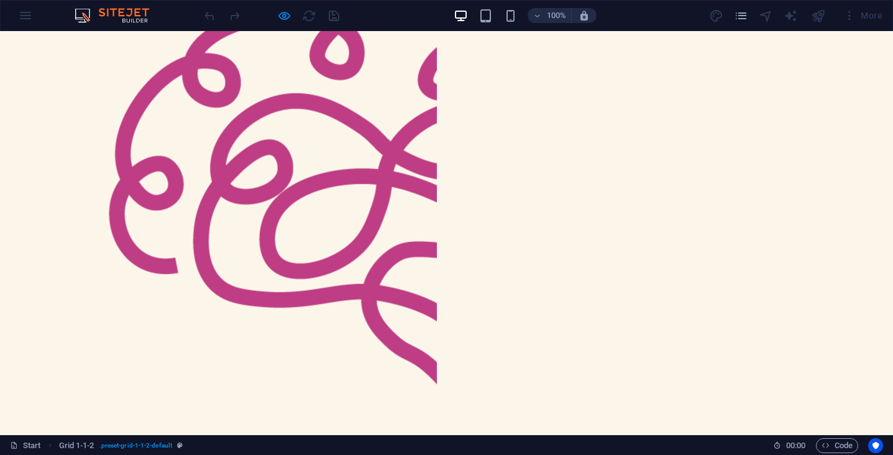
scroll to position [521, 0]
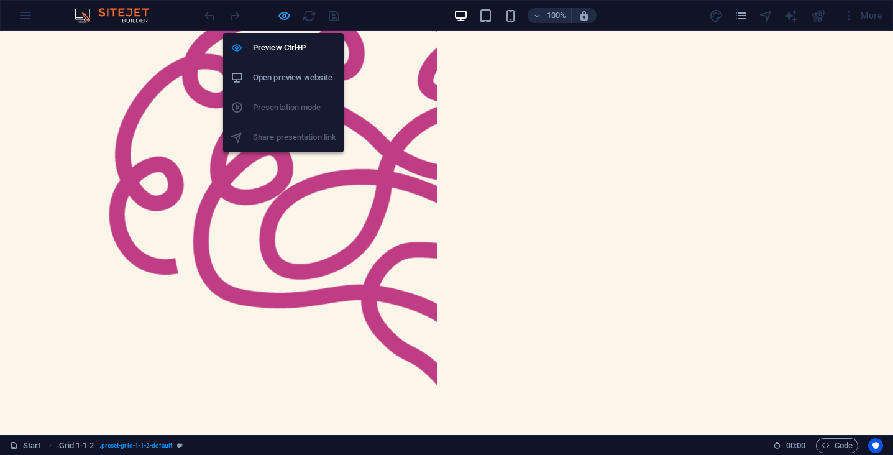
click at [285, 18] on icon "button" at bounding box center [284, 16] width 14 height 14
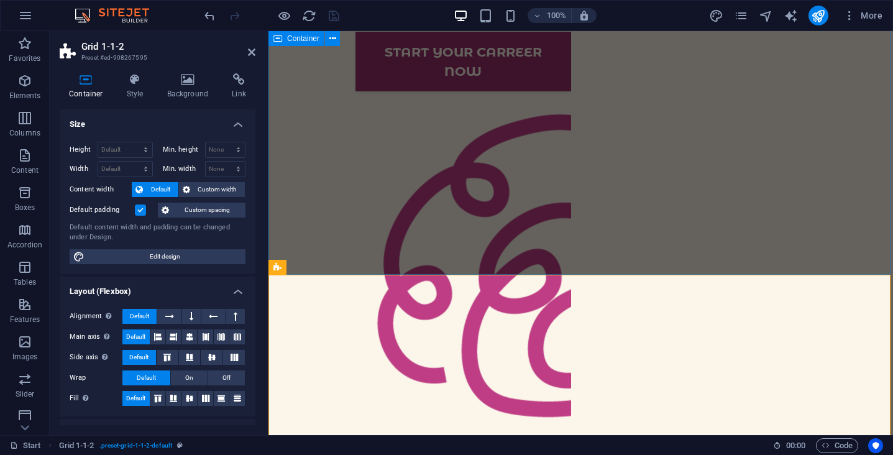
scroll to position [757, 0]
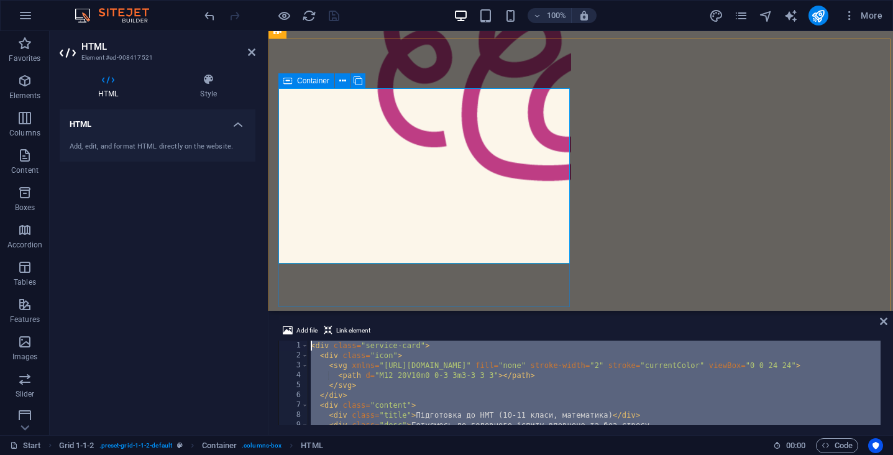
scroll to position [0, 0]
drag, startPoint x: 593, startPoint y: 452, endPoint x: 308, endPoint y: 274, distance: 336.0
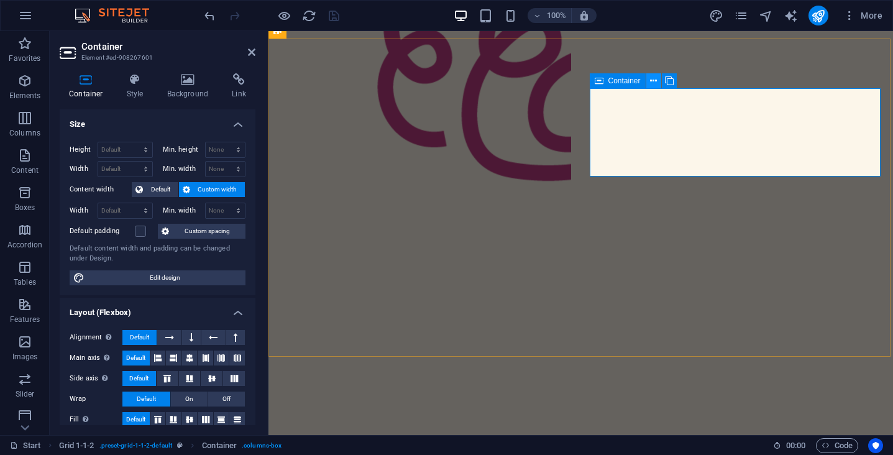
click at [656, 84] on icon at bounding box center [653, 81] width 7 height 13
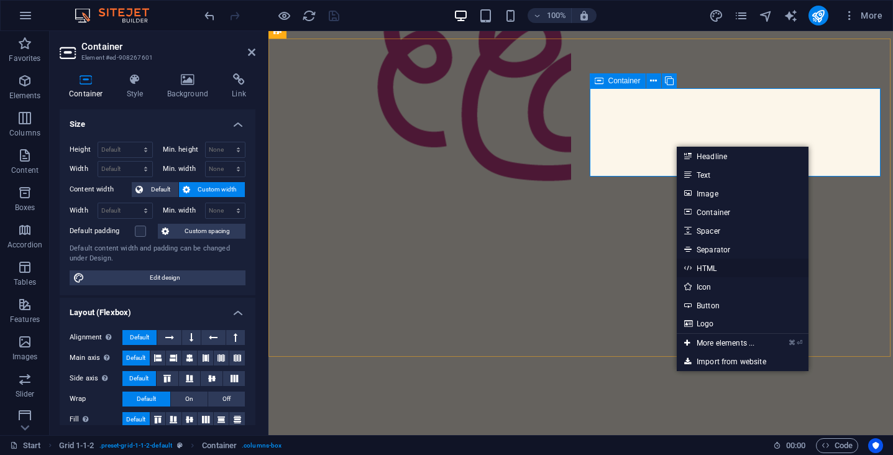
click at [704, 273] on link "HTML" at bounding box center [743, 267] width 132 height 19
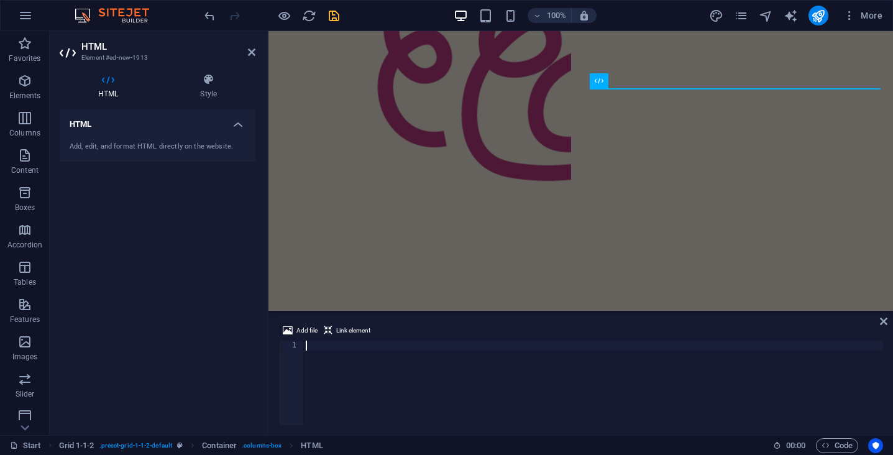
type textarea "#000000"
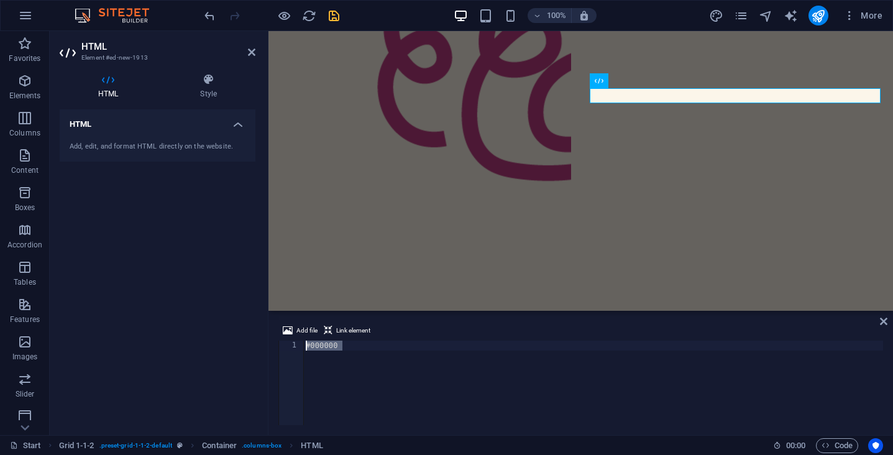
drag, startPoint x: 370, startPoint y: 349, endPoint x: 250, endPoint y: 348, distance: 119.3
click at [250, 348] on div "HTML Element #ed-new-1913 HTML Style HTML Add, edit, and format HTML directly o…" at bounding box center [471, 233] width 843 height 404
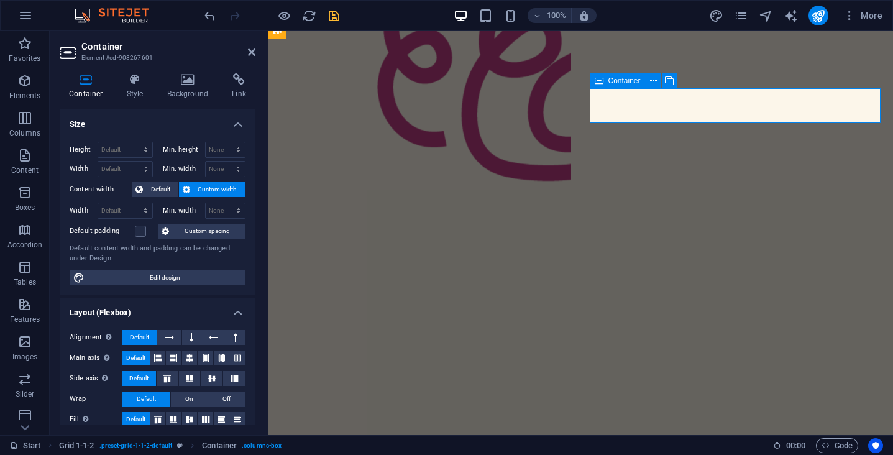
click at [648, 82] on span "HTML" at bounding box center [641, 80] width 21 height 7
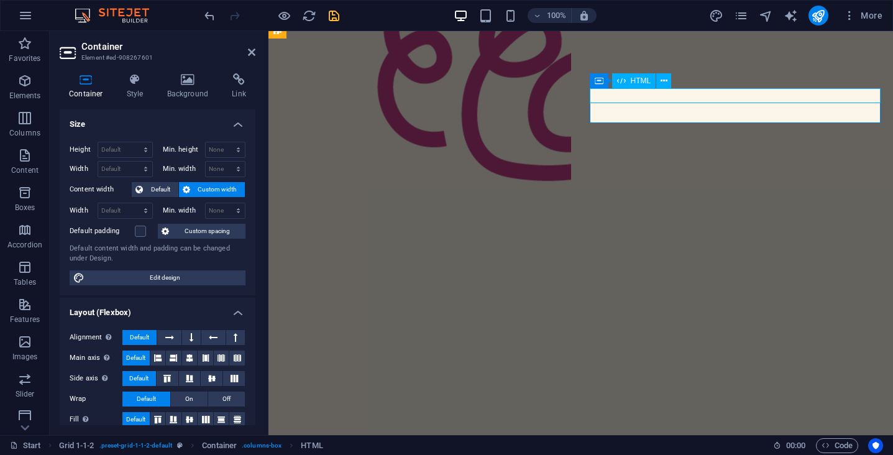
click at [642, 82] on span "HTML" at bounding box center [641, 80] width 21 height 7
click at [310, 442] on span "HTML" at bounding box center [312, 445] width 22 height 15
click at [663, 79] on icon at bounding box center [663, 81] width 7 height 13
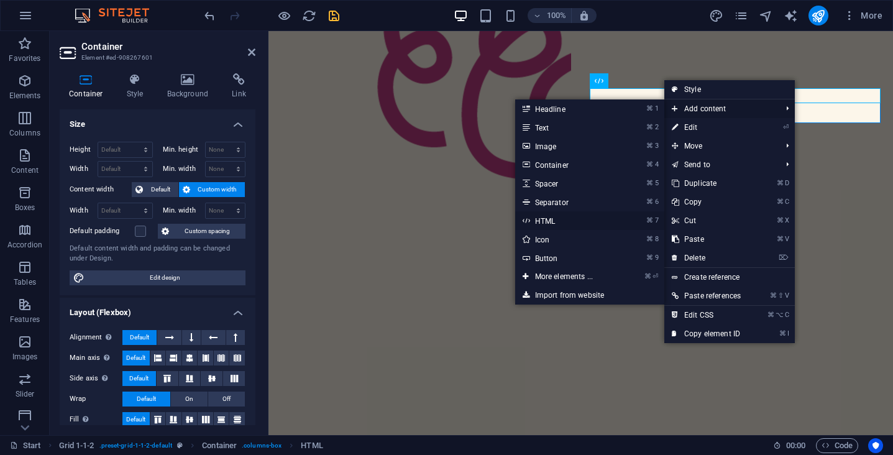
click at [550, 214] on link "⌘ 7 HTML" at bounding box center [566, 220] width 103 height 19
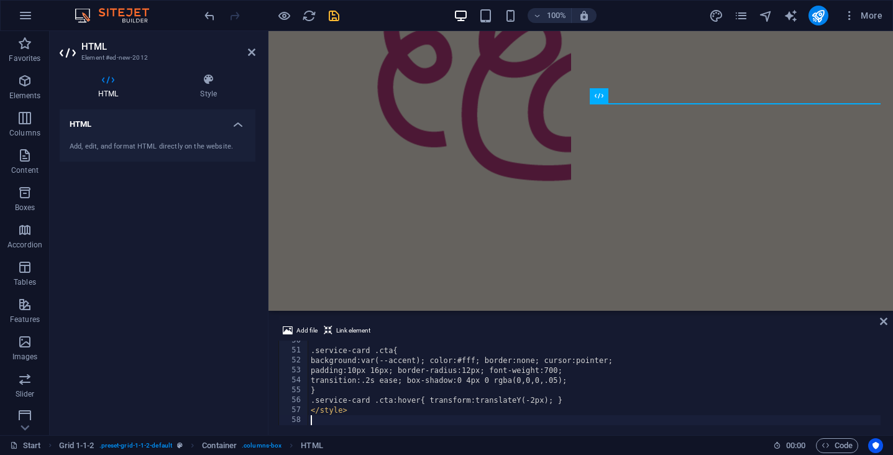
scroll to position [492, 0]
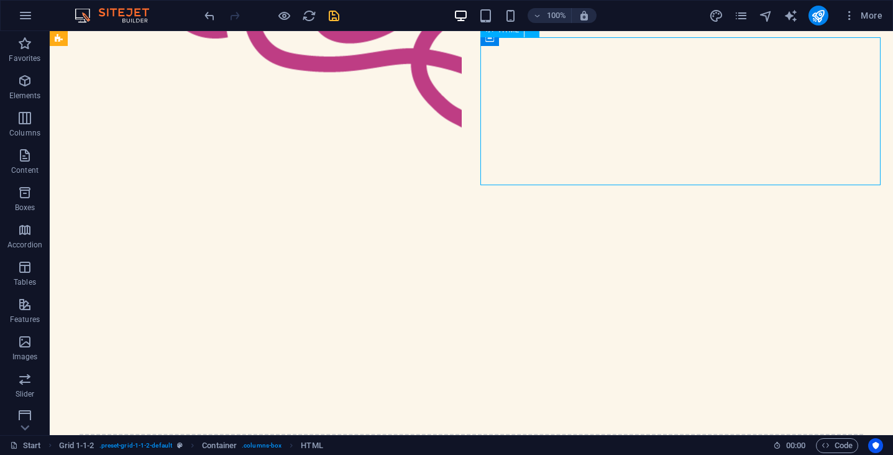
drag, startPoint x: 440, startPoint y: 180, endPoint x: 659, endPoint y: 174, distance: 218.1
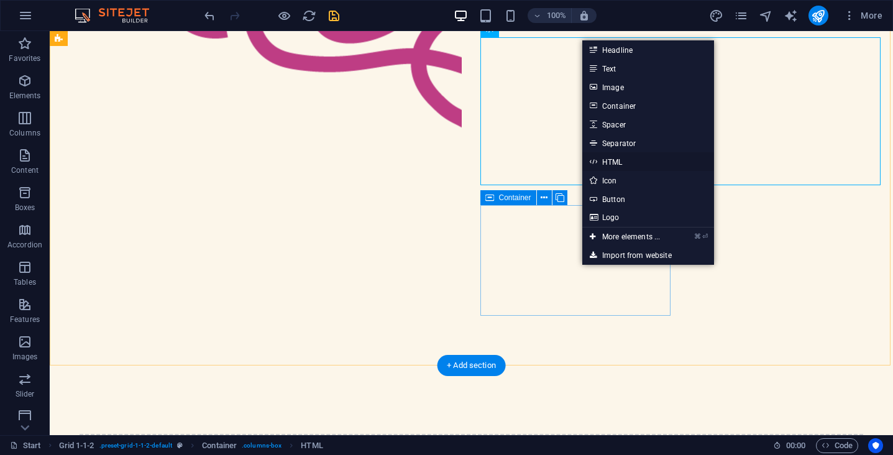
click at [621, 163] on link "HTML" at bounding box center [648, 161] width 132 height 19
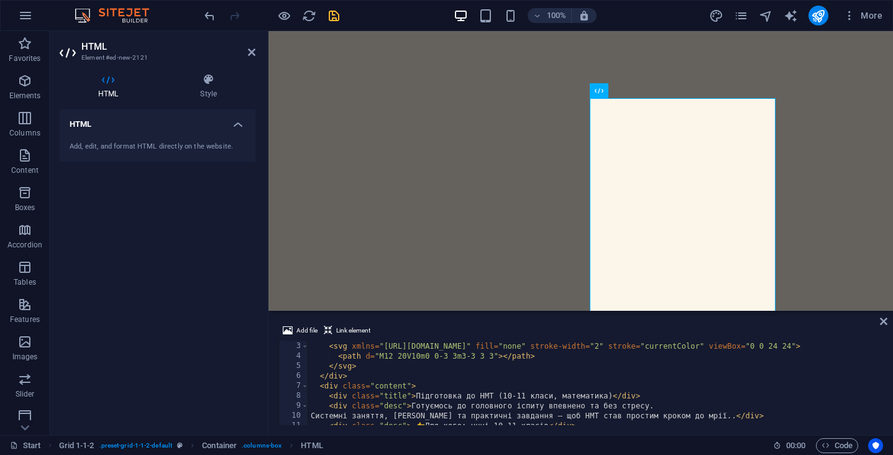
scroll to position [0, 0]
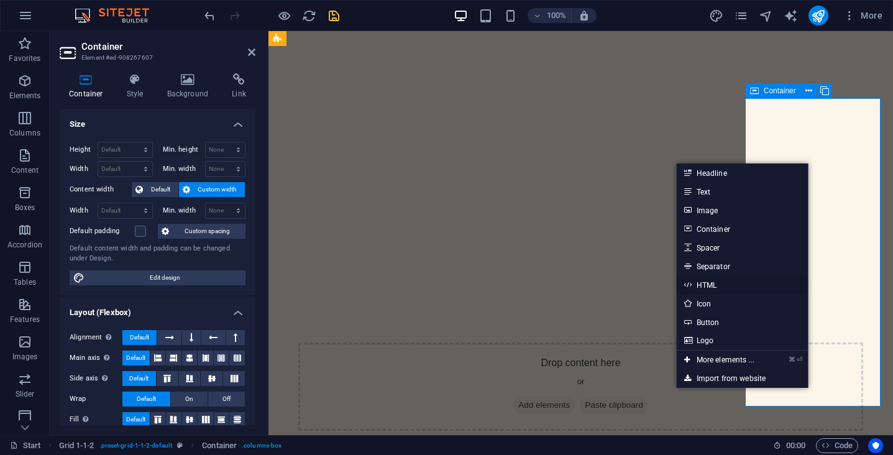
click at [709, 288] on link "HTML" at bounding box center [743, 284] width 132 height 19
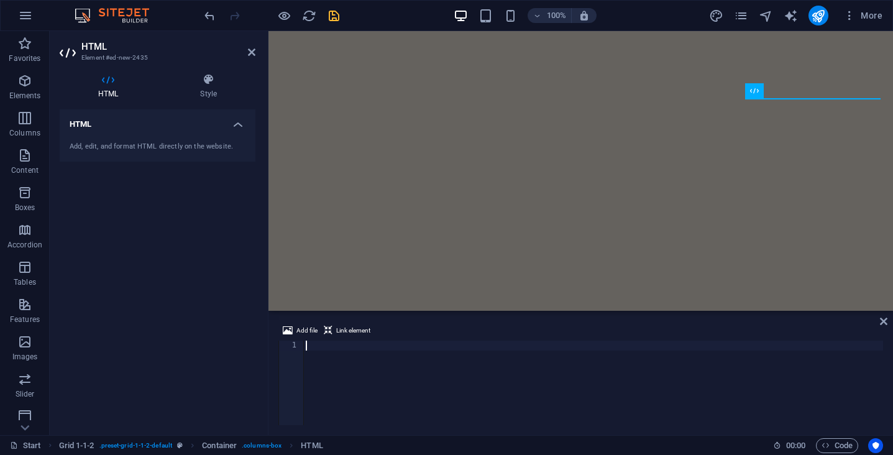
scroll to position [492, 0]
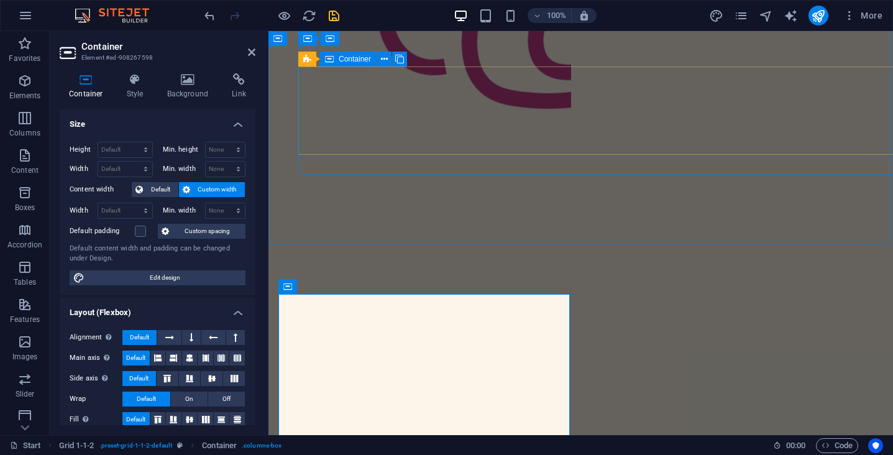
scroll to position [552, 0]
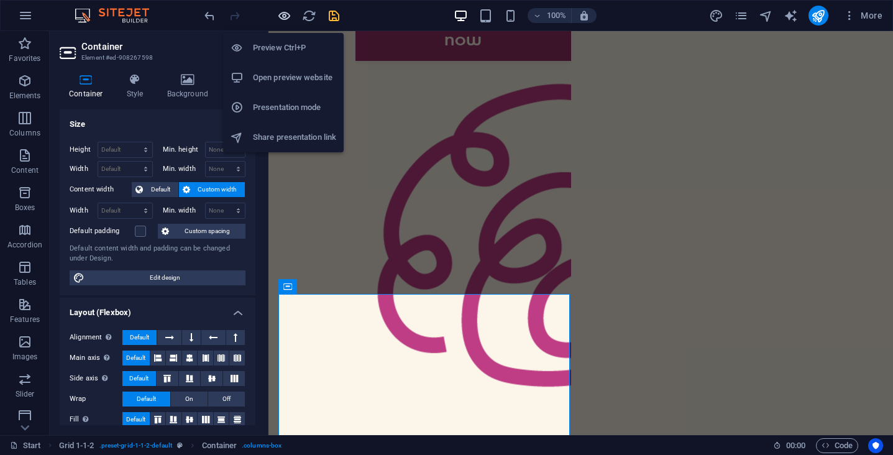
click at [281, 14] on icon "button" at bounding box center [284, 16] width 14 height 14
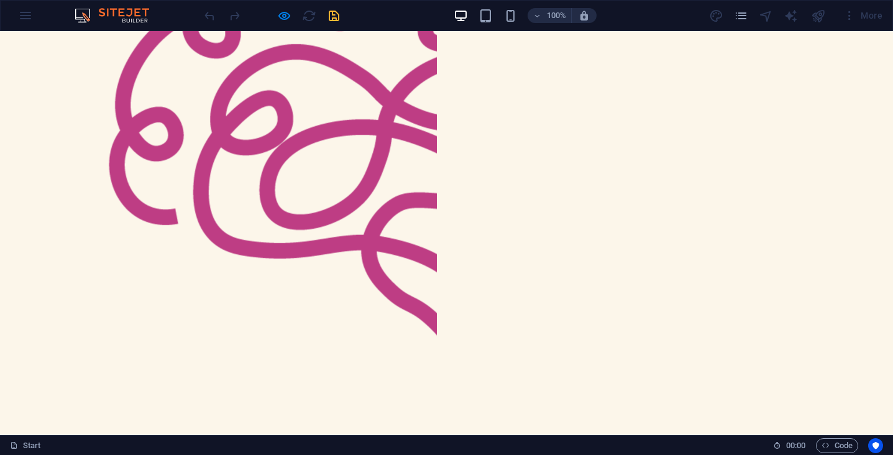
scroll to position [589, 0]
